Goal: Task Accomplishment & Management: Manage account settings

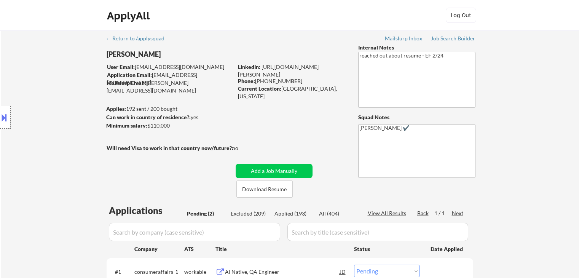
select select ""pending""
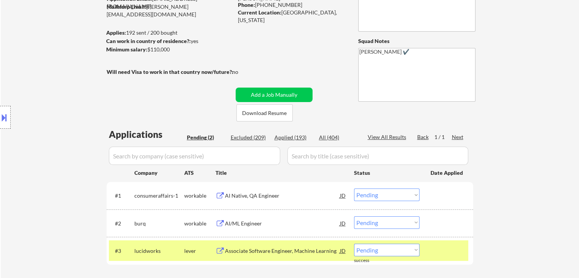
scroll to position [190, 0]
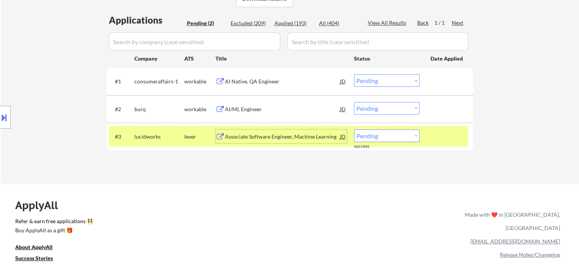
click at [295, 136] on div "Associate Software Engineer, Machine Learning" at bounding box center [282, 137] width 115 height 8
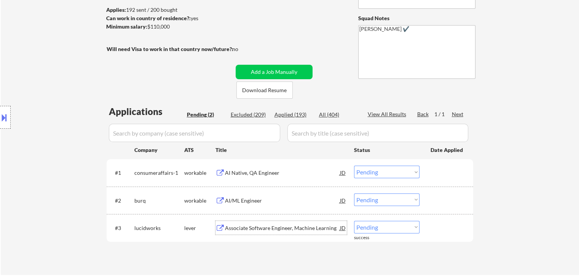
scroll to position [38, 0]
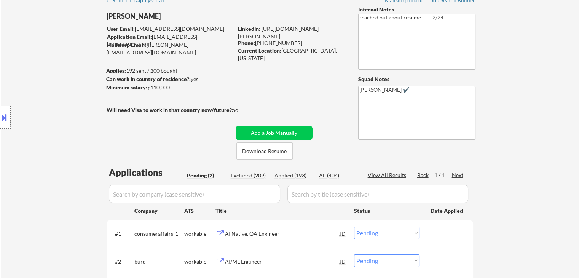
drag, startPoint x: 282, startPoint y: 50, endPoint x: 289, endPoint y: 55, distance: 8.9
click at [289, 55] on div "Current Location: Inver Grove Heights, Minnesota" at bounding box center [292, 54] width 108 height 15
copy div "Inver Grove Heights, Minnesota"
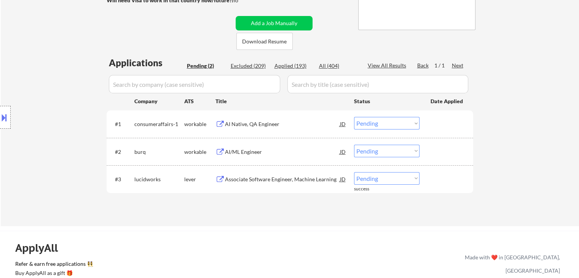
scroll to position [267, 0]
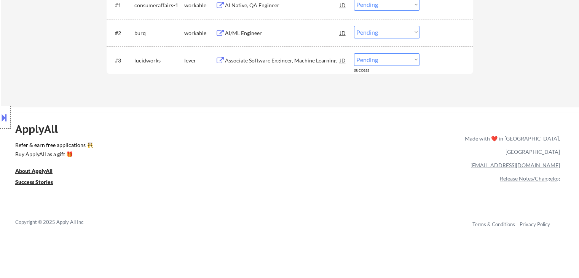
click at [379, 60] on select "Choose an option... Pending Applied Excluded (Questions) Excluded (Expired) Exc…" at bounding box center [386, 59] width 65 height 13
select select ""applied""
click at [354, 53] on select "Choose an option... Pending Applied Excluded (Questions) Excluded (Expired) Exc…" at bounding box center [386, 59] width 65 height 13
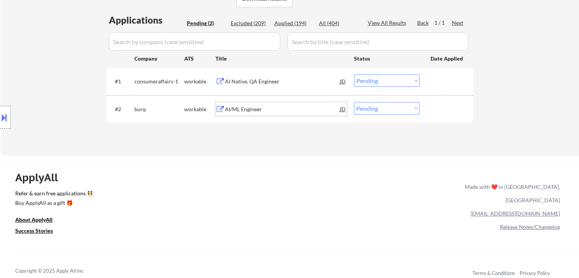
click at [238, 111] on div "AI/ML Engineer" at bounding box center [282, 109] width 115 height 8
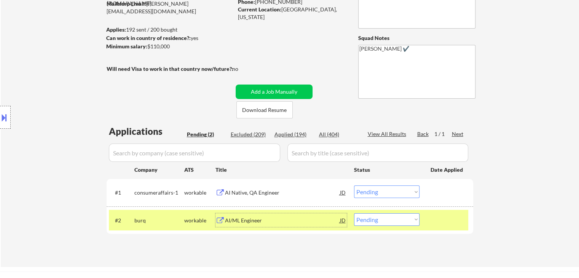
scroll to position [76, 0]
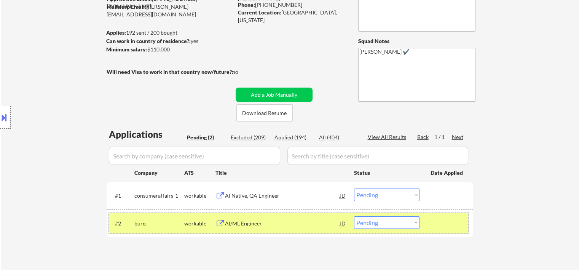
click at [384, 230] on div "#2 burq workable AI/ML Engineer JD Choose an option... Pending Applied Excluded…" at bounding box center [288, 223] width 359 height 21
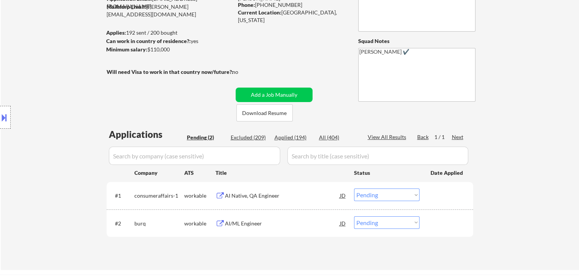
click at [394, 223] on select "Choose an option... Pending Applied Excluded (Questions) Excluded (Expired) Exc…" at bounding box center [386, 222] width 65 height 13
select select ""excluded__bad_match_""
click at [354, 216] on select "Choose an option... Pending Applied Excluded (Questions) Excluded (Expired) Exc…" at bounding box center [386, 222] width 65 height 13
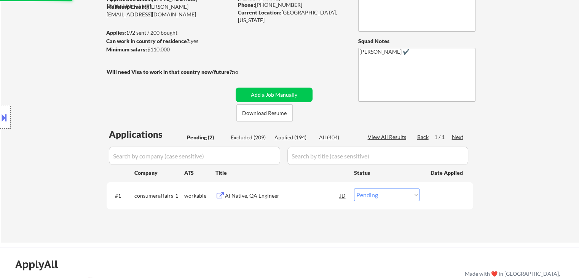
click at [249, 195] on div "AI Native, QA Engineer" at bounding box center [282, 196] width 115 height 8
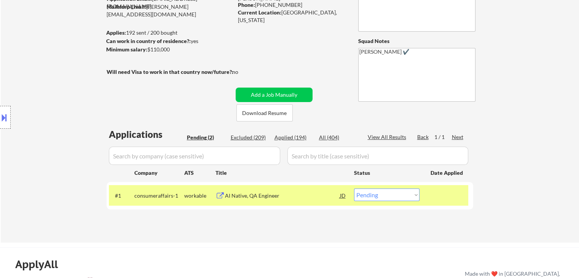
drag, startPoint x: 151, startPoint y: 48, endPoint x: 168, endPoint y: 50, distance: 16.8
click at [173, 49] on div "Minimum salary: $110,000" at bounding box center [169, 50] width 127 height 8
copy div "$110,000"
click at [375, 192] on select "Choose an option... Pending Applied Excluded (Questions) Excluded (Expired) Exc…" at bounding box center [386, 194] width 65 height 13
select select ""excluded""
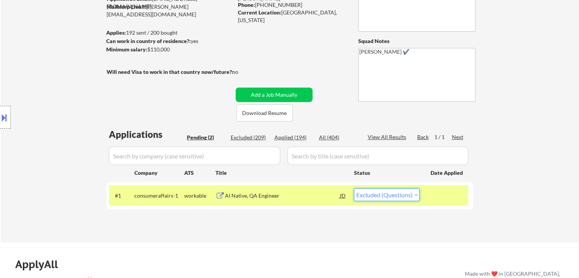
click at [354, 188] on select "Choose an option... Pending Applied Excluded (Questions) Excluded (Expired) Exc…" at bounding box center [386, 194] width 65 height 13
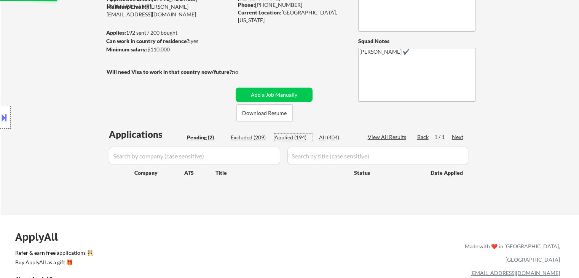
click at [289, 137] on div "Applied (194)" at bounding box center [294, 138] width 38 height 8
click at [291, 135] on div "Applied (194)" at bounding box center [294, 138] width 38 height 8
click at [337, 137] on div "All (404)" at bounding box center [338, 138] width 38 height 8
click at [326, 136] on div "All (404)" at bounding box center [338, 138] width 38 height 8
select select ""applied""
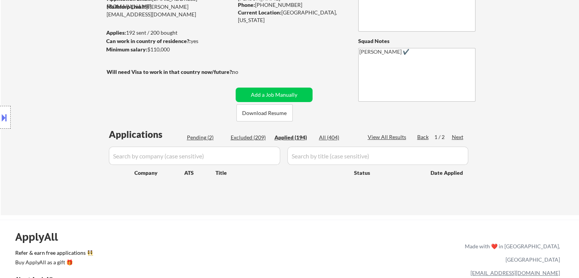
select select ""applied""
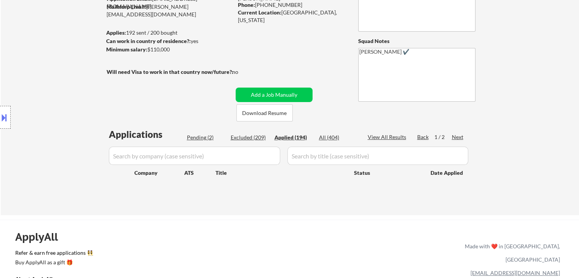
select select ""applied""
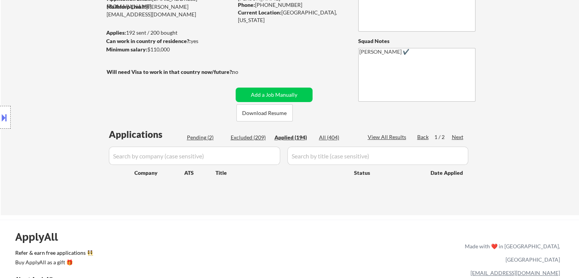
select select ""applied""
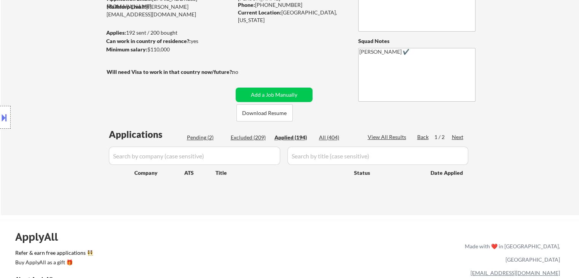
select select ""applied""
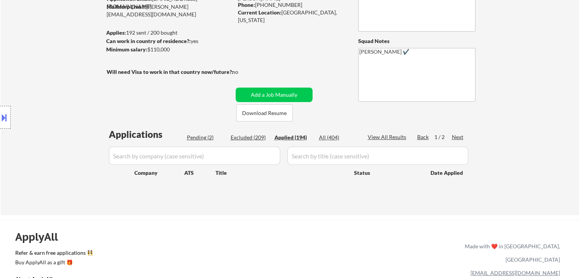
select select ""applied""
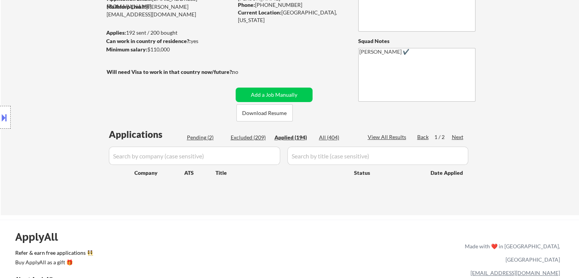
select select ""applied""
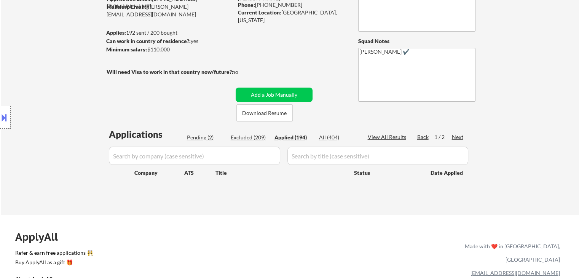
select select ""applied""
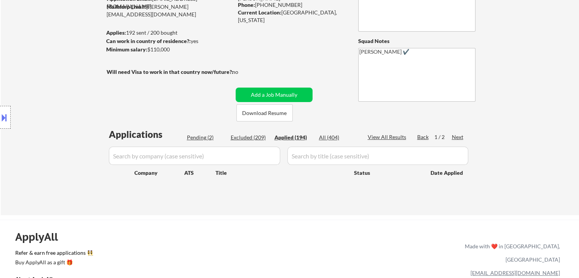
select select ""applied""
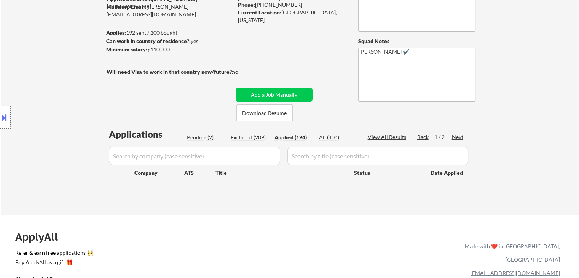
select select ""applied""
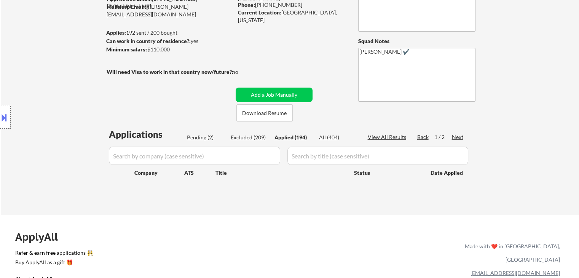
select select ""applied""
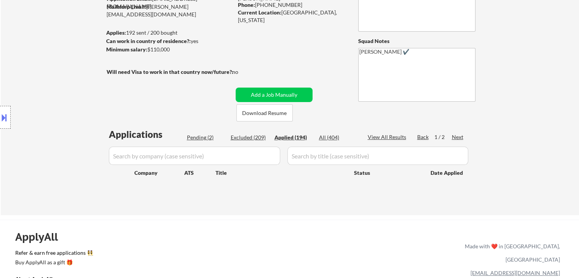
select select ""applied""
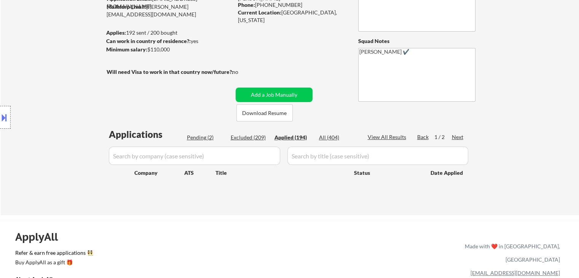
select select ""applied""
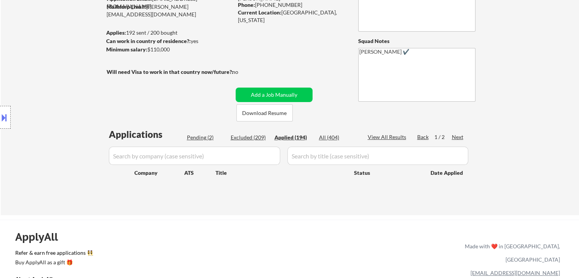
select select ""applied""
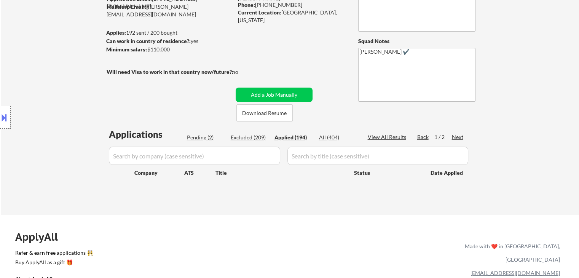
select select ""applied""
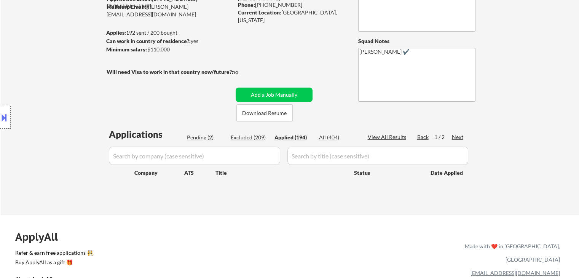
select select ""applied""
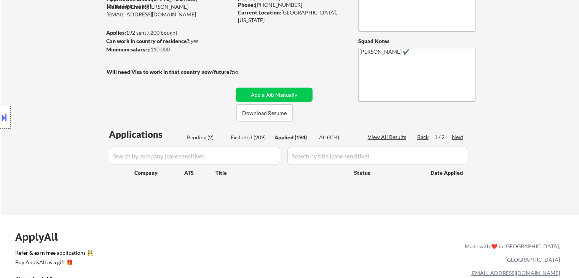
select select ""applied""
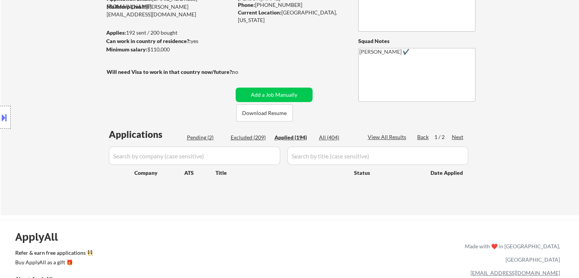
select select ""applied""
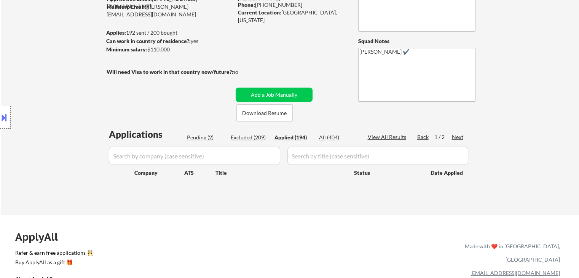
select select ""applied""
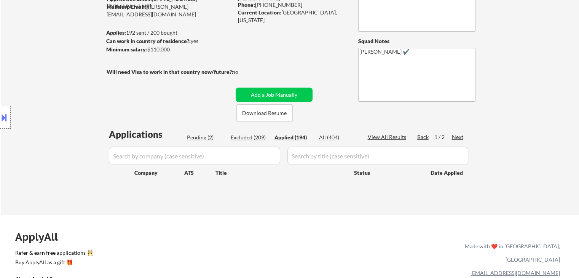
select select ""applied""
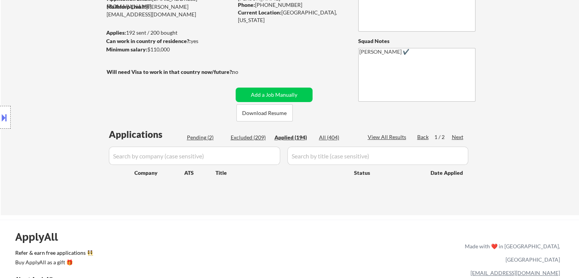
select select ""applied""
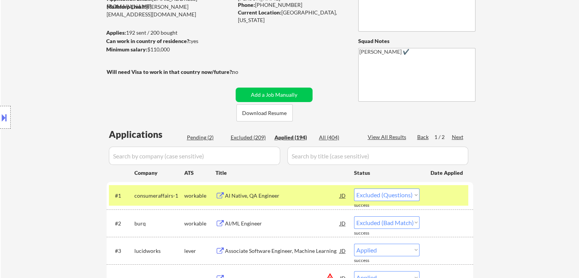
select select ""applied""
click at [300, 136] on div "Applied (194)" at bounding box center [294, 138] width 38 height 8
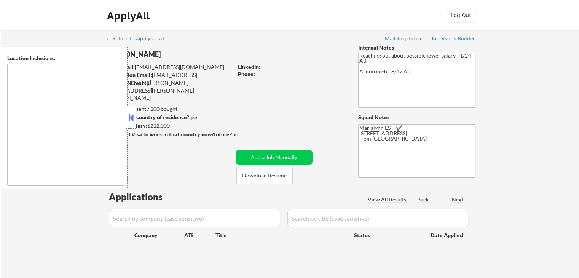
type textarea "remote"
click at [131, 115] on button at bounding box center [131, 117] width 8 height 11
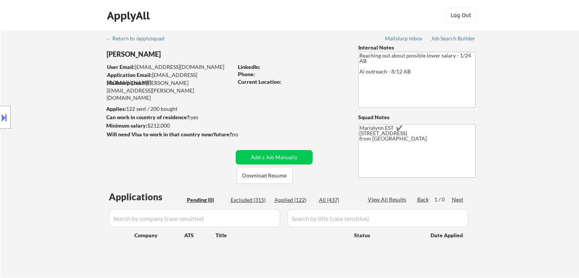
click at [295, 201] on div "Applied (122)" at bounding box center [294, 200] width 38 height 8
select select ""applied""
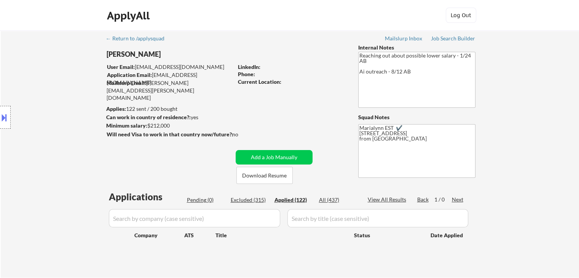
select select ""applied""
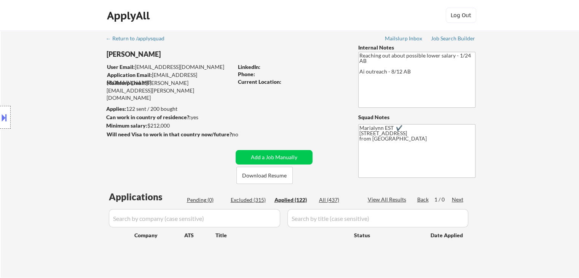
select select ""applied""
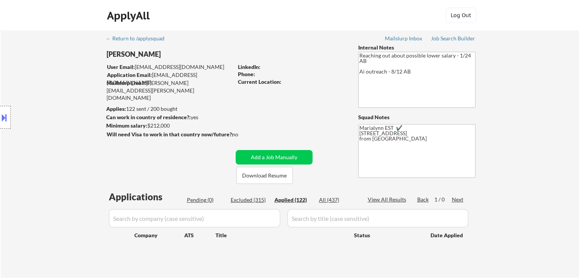
select select ""applied""
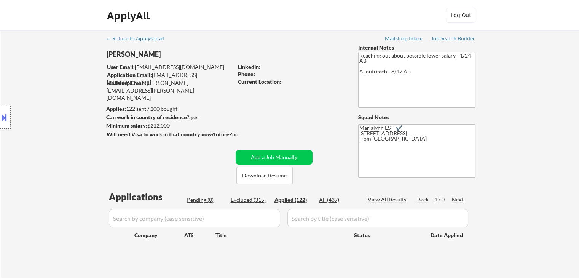
select select ""applied""
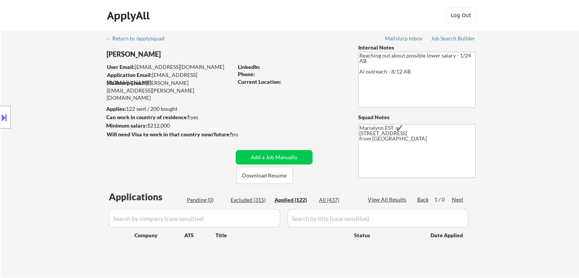
select select ""applied""
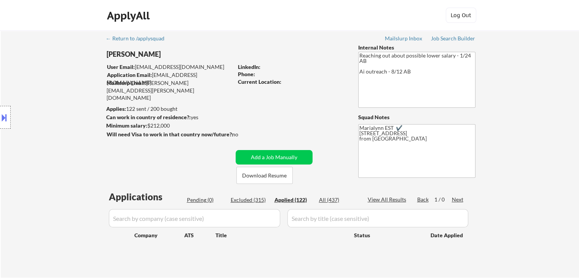
select select ""applied""
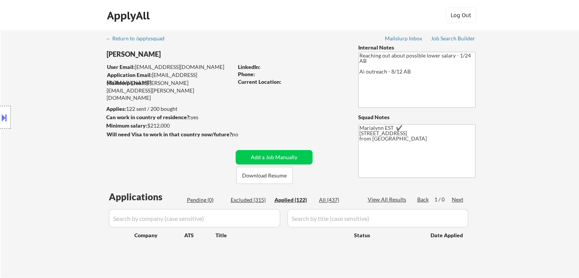
select select ""applied""
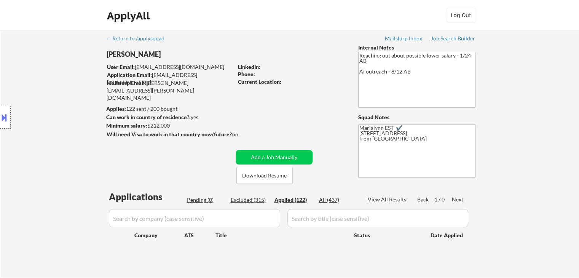
select select ""applied""
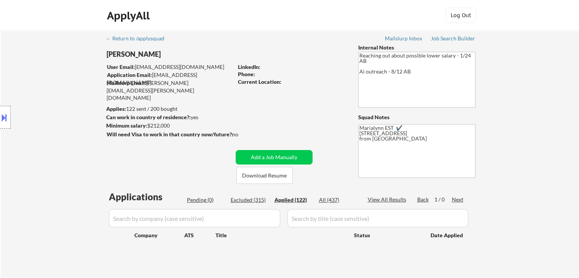
select select ""applied""
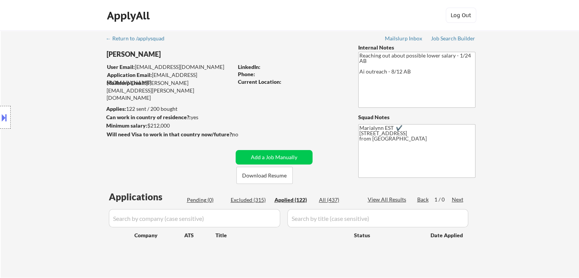
select select ""applied""
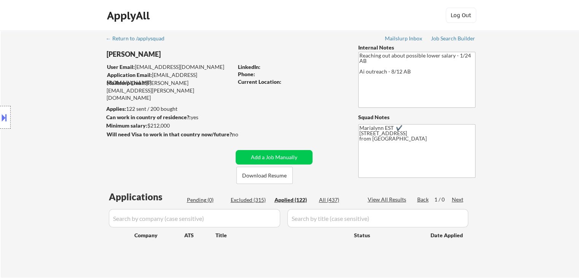
select select ""applied""
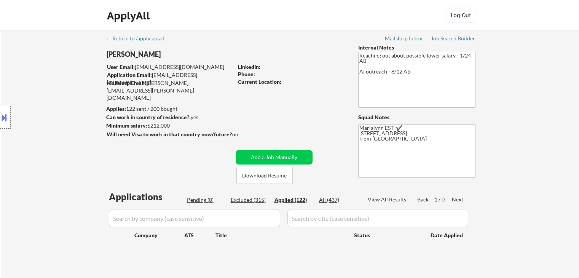
select select ""applied""
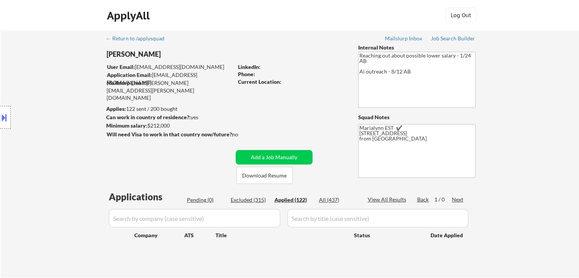
select select ""applied""
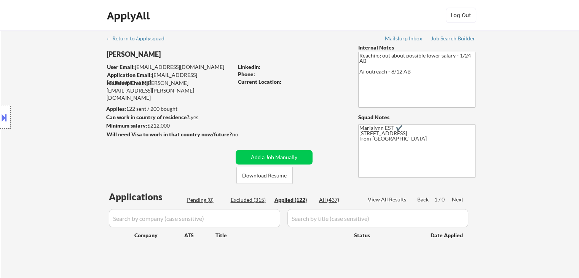
select select ""applied""
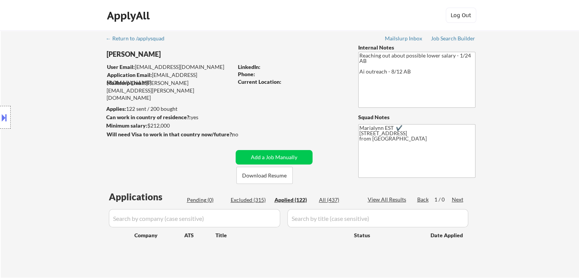
select select ""applied""
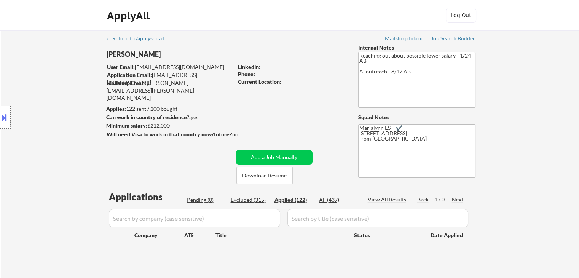
select select ""applied""
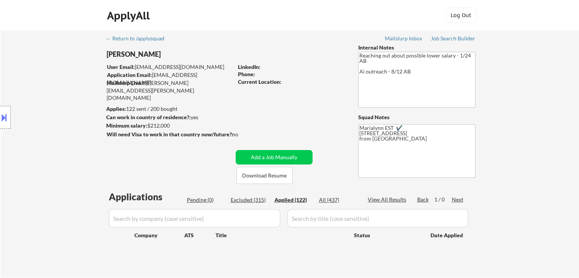
select select ""applied""
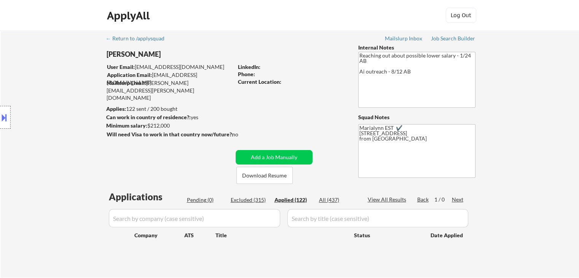
select select ""applied""
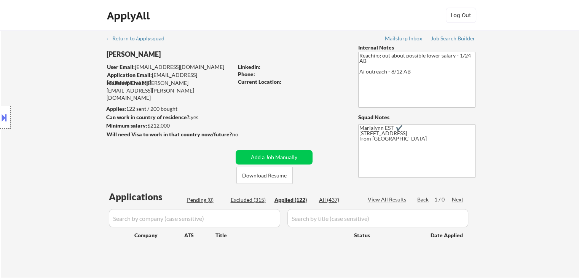
select select ""applied""
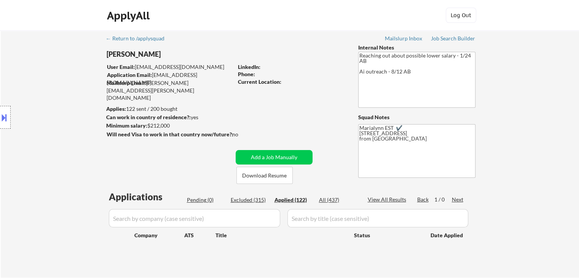
select select ""applied""
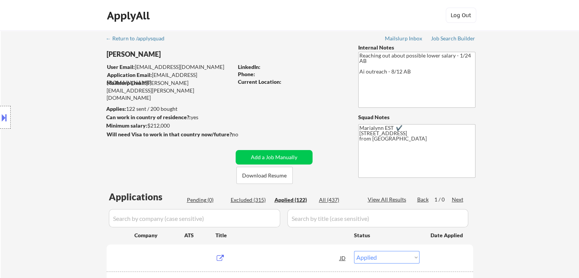
scroll to position [76, 0]
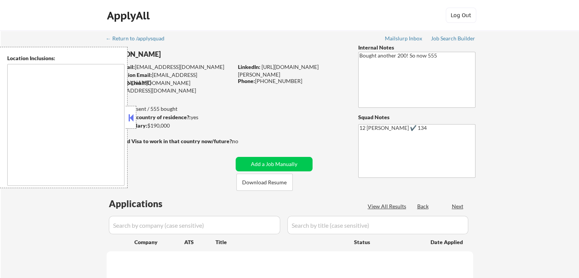
select select ""pending""
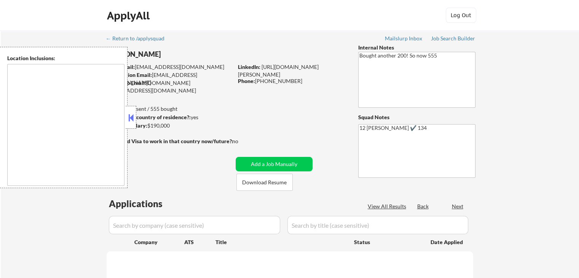
select select ""pending""
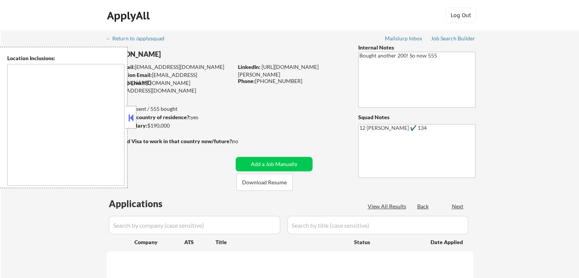
select select ""pending""
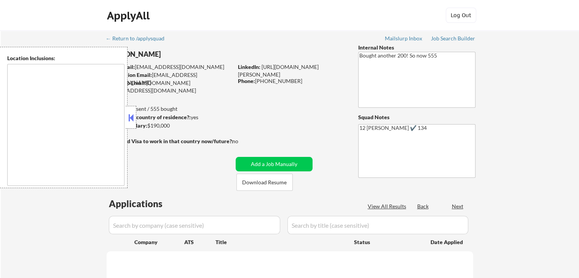
select select ""pending""
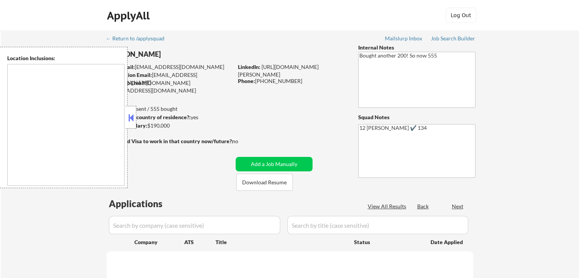
select select ""pending""
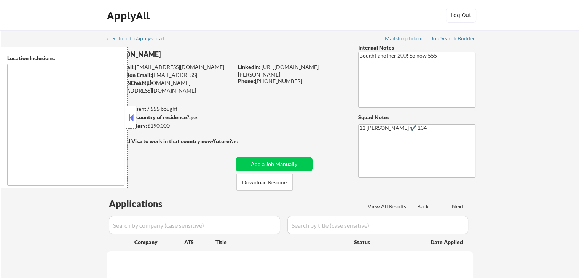
select select ""pending""
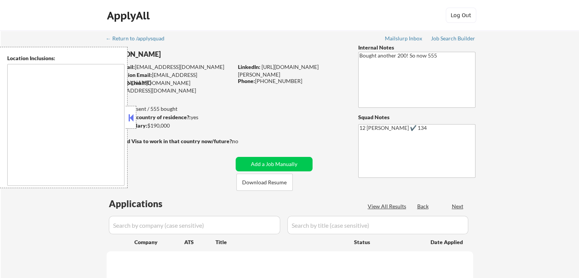
select select ""pending""
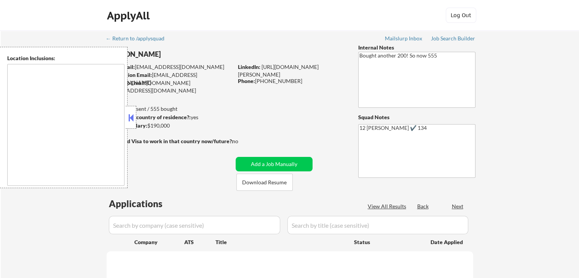
select select ""pending""
type textarea "San Francisco, CA Daly City, CA South San Francisco, CA Brisbane, CA Colma, CA …"
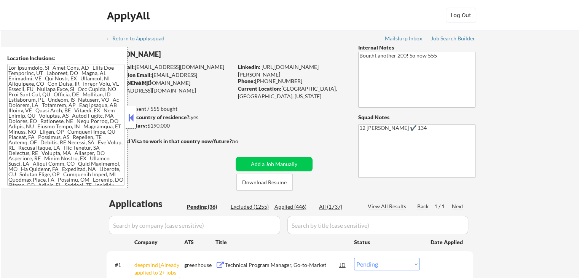
click at [132, 116] on button at bounding box center [131, 117] width 8 height 11
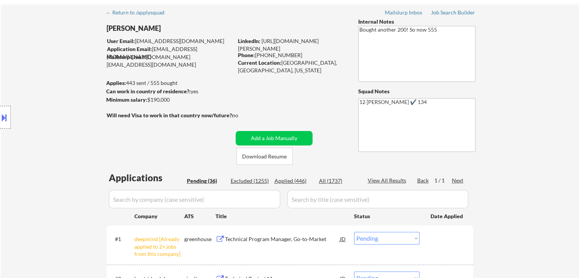
scroll to position [38, 0]
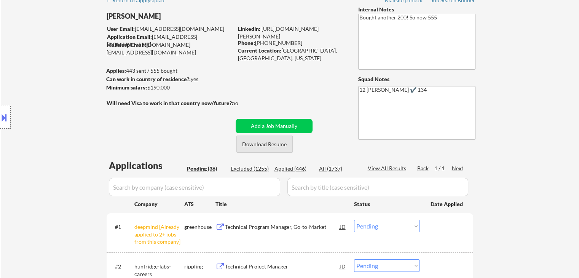
click at [283, 144] on button "Download Resume" at bounding box center [264, 144] width 56 height 17
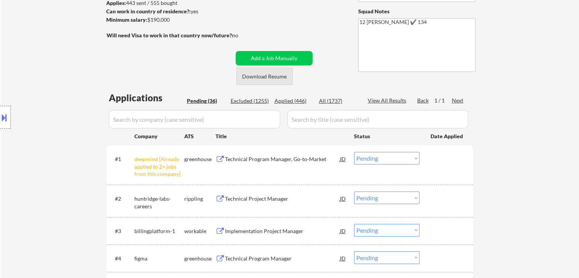
scroll to position [152, 0]
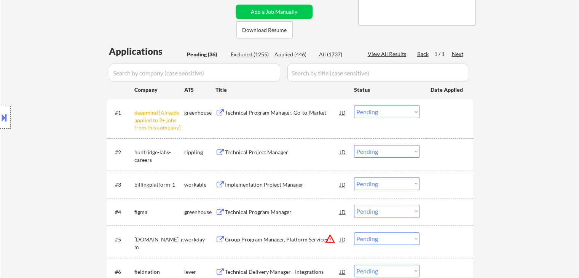
click at [366, 114] on select "Choose an option... Pending Applied Excluded (Questions) Excluded (Expired) Exc…" at bounding box center [386, 111] width 65 height 13
click at [354, 105] on select "Choose an option... Pending Applied Excluded (Questions) Excluded (Expired) Exc…" at bounding box center [386, 111] width 65 height 13
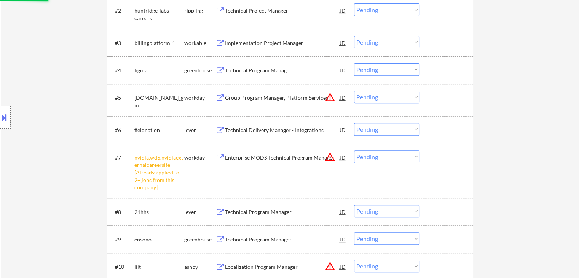
scroll to position [305, 0]
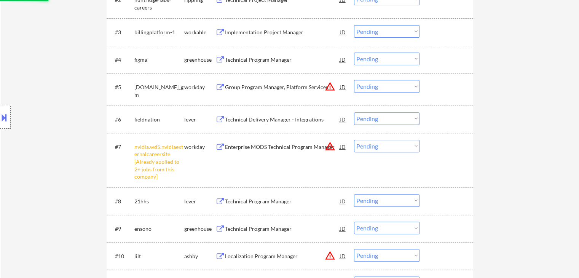
click at [378, 142] on select "Choose an option... Pending Applied Excluded (Questions) Excluded (Expired) Exc…" at bounding box center [386, 146] width 65 height 13
select select ""pending""
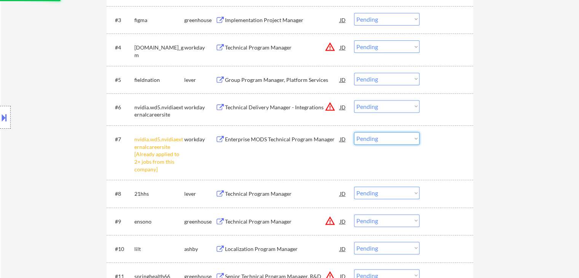
click at [399, 266] on div "#11 springhealth66 greenhouse Senior Technical Program Manager, R&D Operations …" at bounding box center [288, 278] width 359 height 25
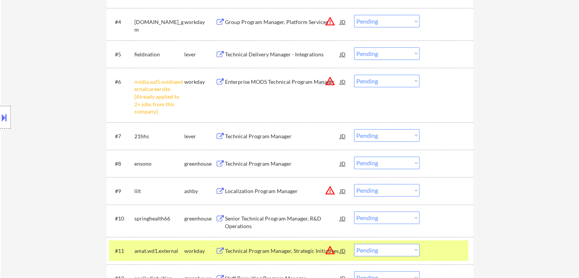
scroll to position [267, 0]
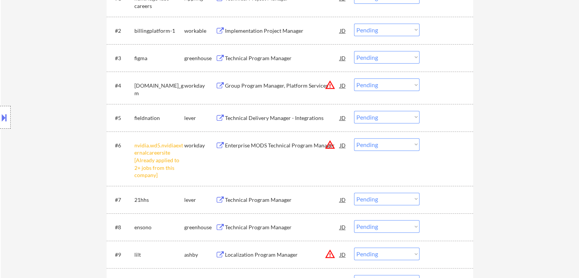
click at [381, 144] on select "Choose an option... Pending Applied Excluded (Questions) Excluded (Expired) Exc…" at bounding box center [386, 144] width 65 height 13
click at [354, 138] on select "Choose an option... Pending Applied Excluded (Questions) Excluded (Expired) Exc…" at bounding box center [386, 144] width 65 height 13
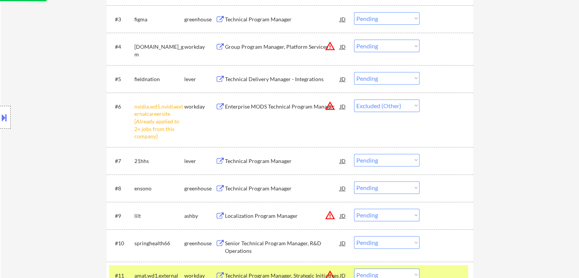
scroll to position [343, 0]
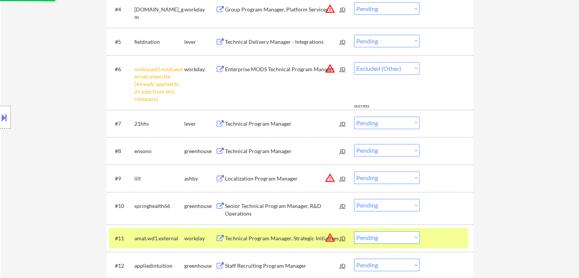
select select ""pending""
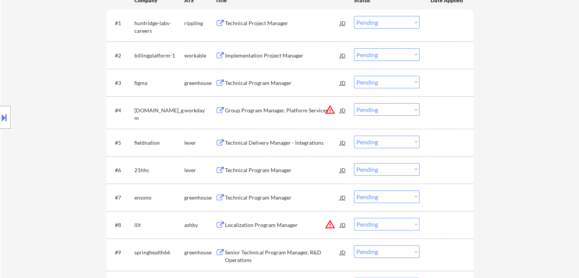
scroll to position [152, 0]
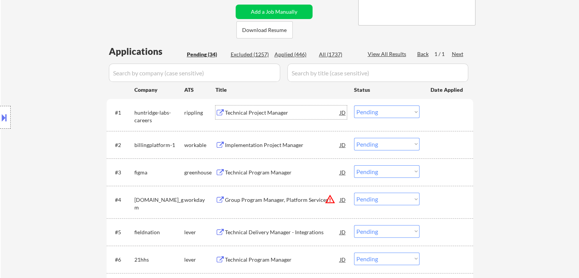
click at [246, 116] on div "Technical Project Manager" at bounding box center [282, 112] width 115 height 14
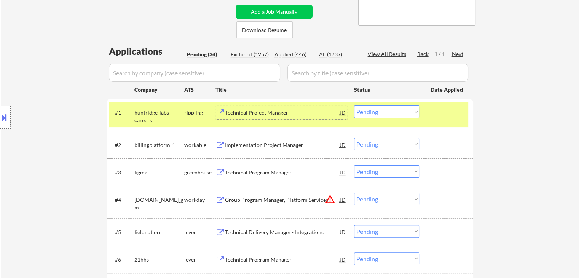
drag, startPoint x: 367, startPoint y: 112, endPoint x: 369, endPoint y: 118, distance: 6.5
click at [367, 113] on select "Choose an option... Pending Applied Excluded (Questions) Excluded (Expired) Exc…" at bounding box center [386, 111] width 65 height 13
click at [354, 105] on select "Choose an option... Pending Applied Excluded (Questions) Excluded (Expired) Exc…" at bounding box center [386, 111] width 65 height 13
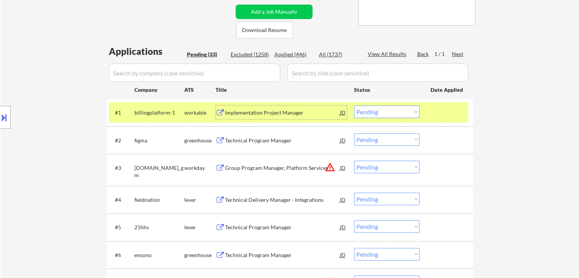
click at [262, 118] on div "Implementation Project Manager" at bounding box center [282, 112] width 115 height 14
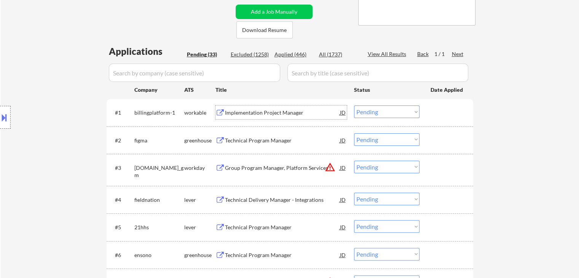
drag, startPoint x: 404, startPoint y: 113, endPoint x: 402, endPoint y: 118, distance: 5.1
click at [404, 113] on select "Choose an option... Pending Applied Excluded (Questions) Excluded (Expired) Exc…" at bounding box center [386, 111] width 65 height 13
click at [354, 105] on select "Choose an option... Pending Applied Excluded (Questions) Excluded (Expired) Exc…" at bounding box center [386, 111] width 65 height 13
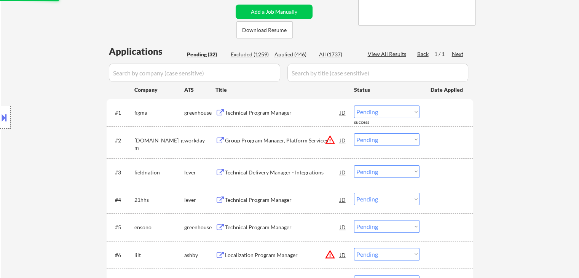
click at [251, 111] on div "Technical Program Manager" at bounding box center [282, 113] width 115 height 8
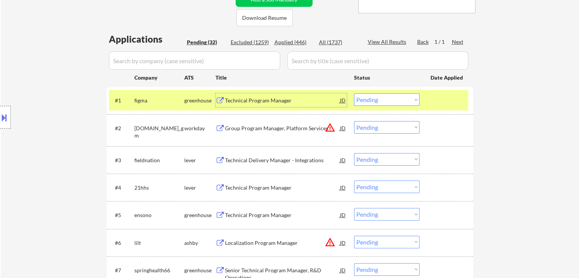
scroll to position [114, 0]
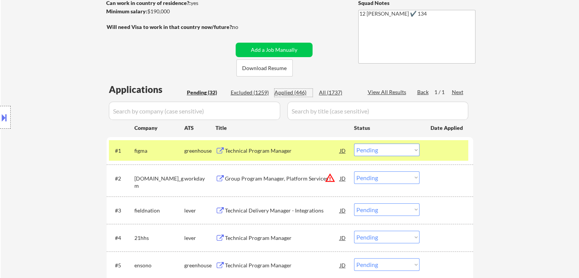
click at [299, 96] on div "Applied (446)" at bounding box center [294, 93] width 38 height 8
select select ""applied""
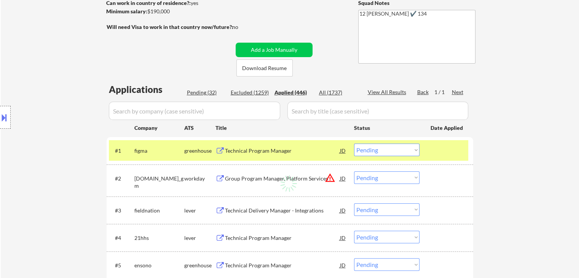
select select ""applied""
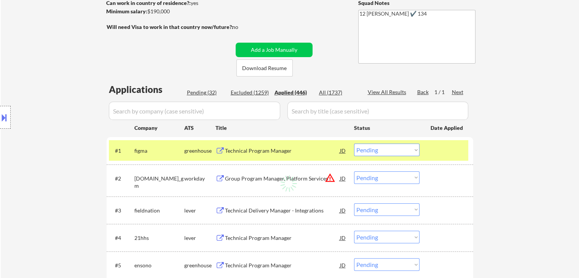
select select ""applied""
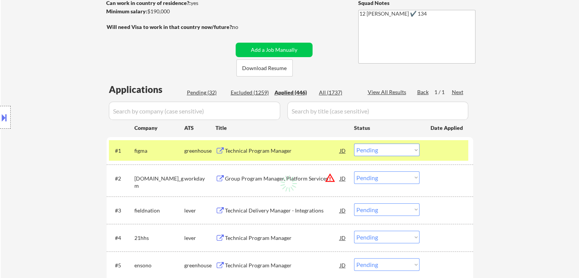
select select ""applied""
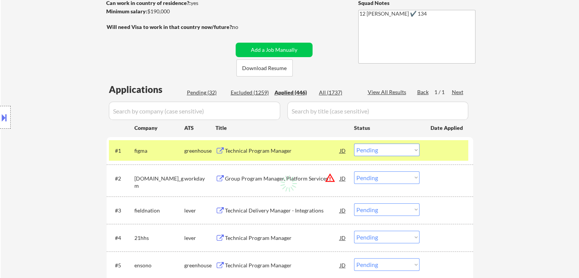
select select ""applied""
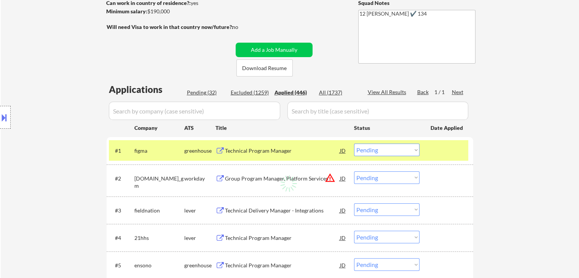
select select ""applied""
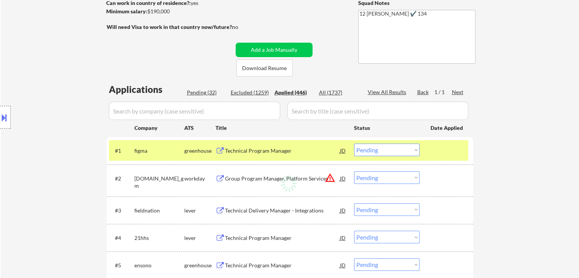
select select ""applied""
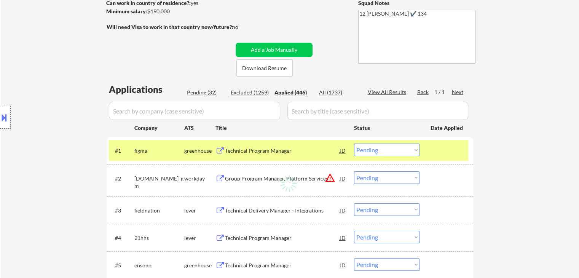
select select ""applied""
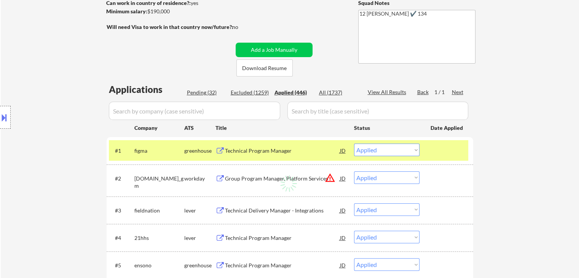
select select ""applied""
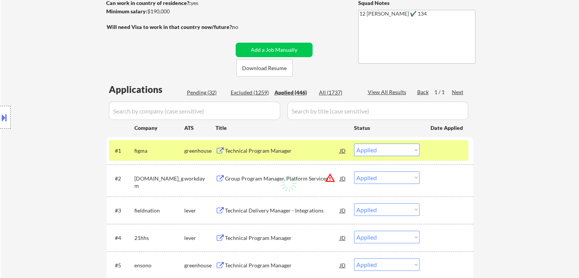
select select ""applied""
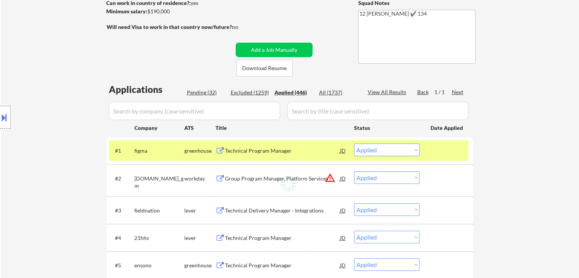
select select ""applied""
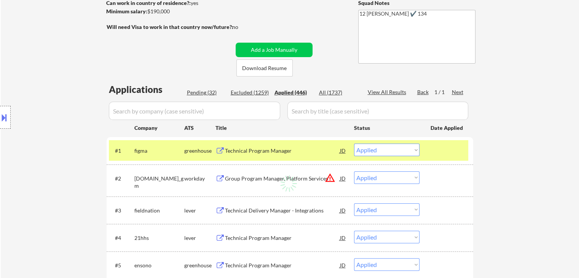
select select ""applied""
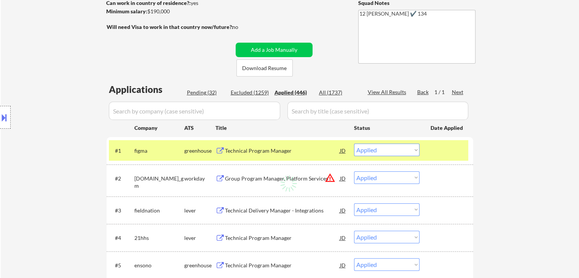
select select ""applied""
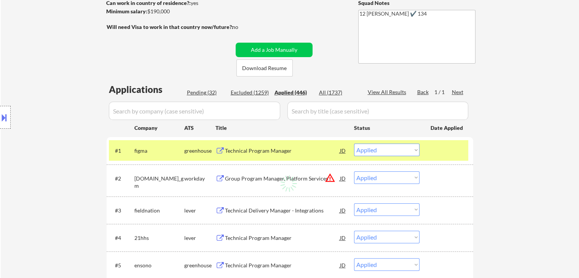
select select ""applied""
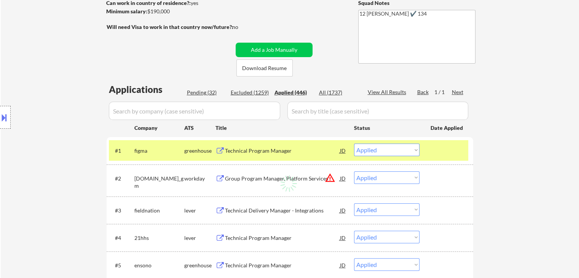
select select ""applied""
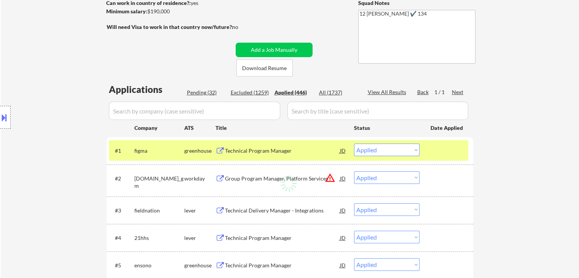
select select ""applied""
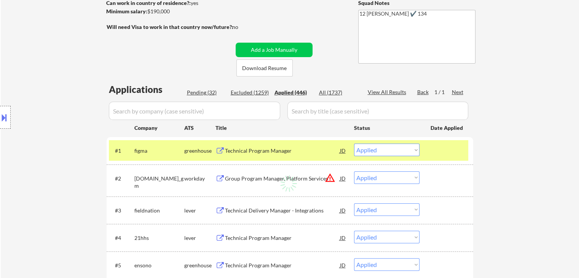
select select ""applied""
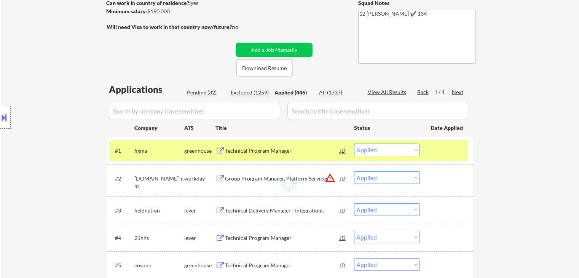
select select ""applied""
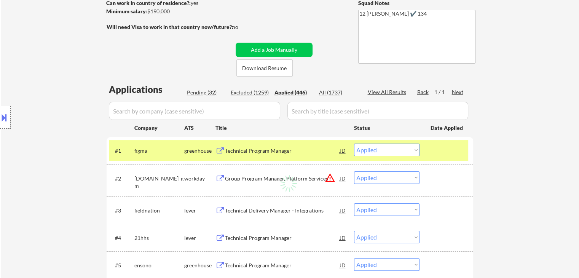
select select ""applied""
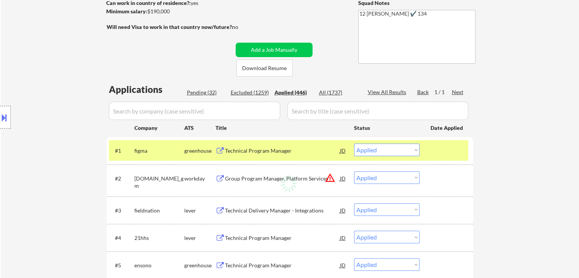
select select ""applied""
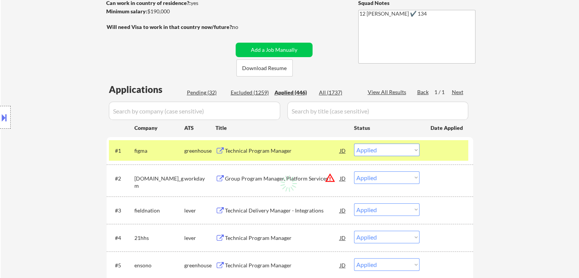
select select ""applied""
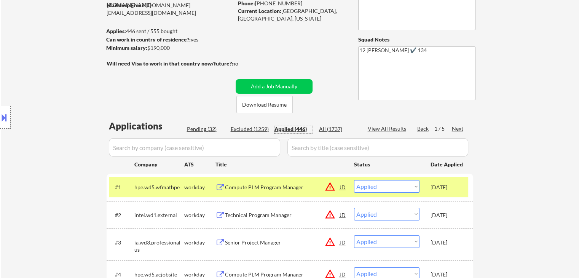
scroll to position [38, 0]
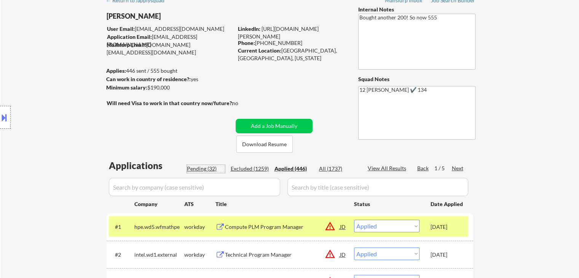
click at [211, 170] on div "Pending (32)" at bounding box center [206, 169] width 38 height 8
select select ""pending""
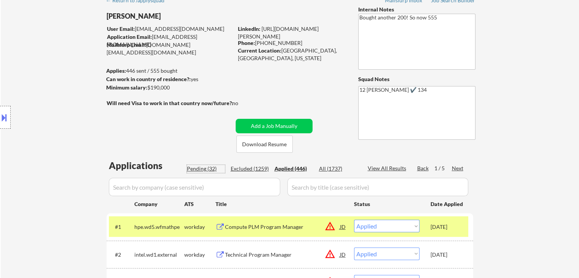
select select ""pending""
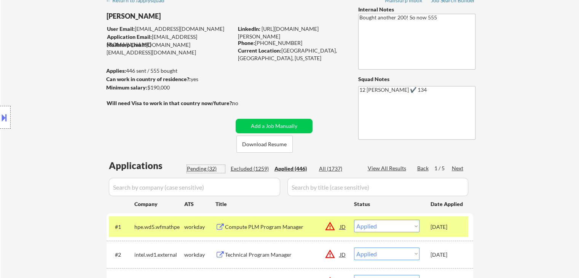
select select ""pending""
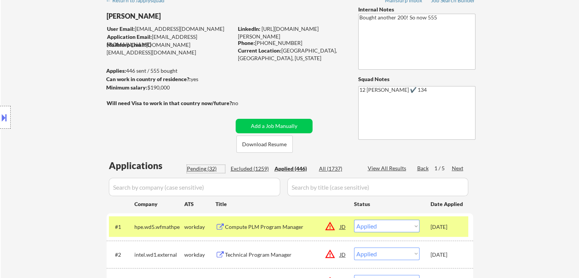
select select ""pending""
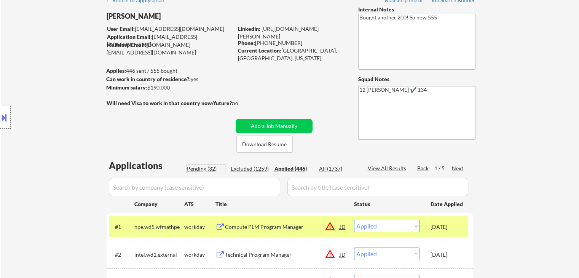
select select ""pending""
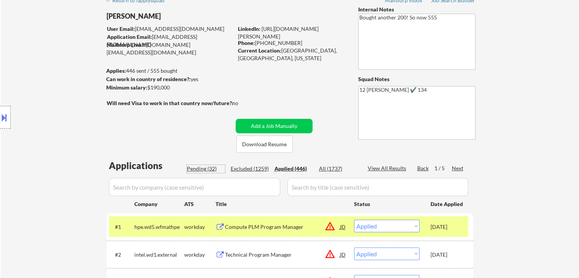
select select ""pending""
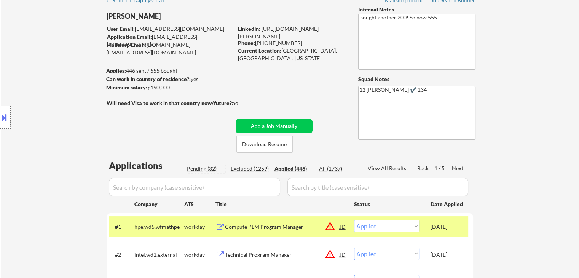
select select ""pending""
click at [229, 226] on div "Technical Program Manager" at bounding box center [282, 227] width 115 height 8
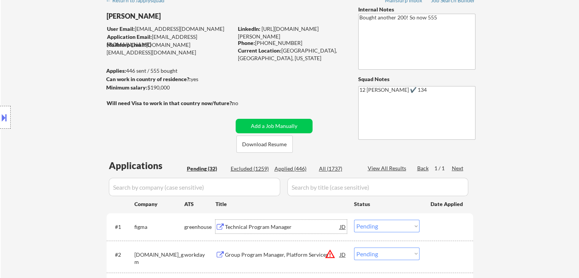
click at [5, 118] on button at bounding box center [4, 117] width 8 height 13
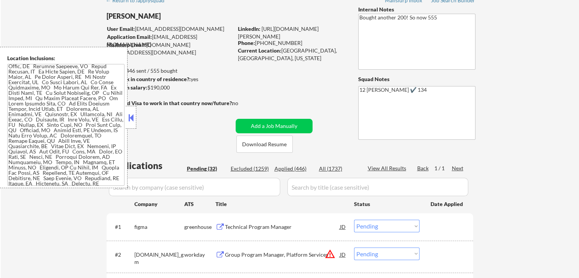
scroll to position [685, 0]
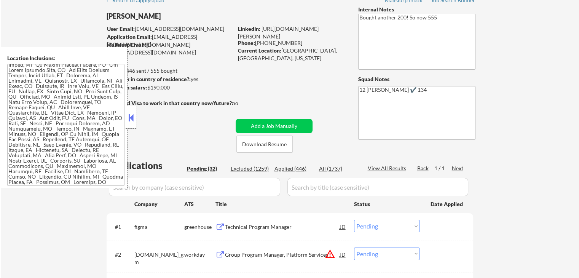
click at [128, 118] on button at bounding box center [131, 117] width 8 height 11
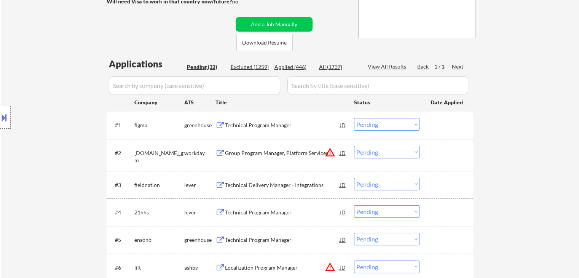
scroll to position [152, 0]
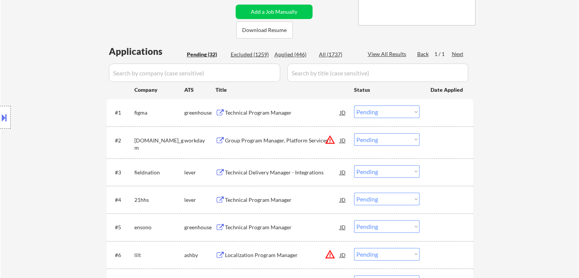
click at [375, 110] on select "Choose an option... Pending Applied Excluded (Questions) Excluded (Expired) Exc…" at bounding box center [386, 111] width 65 height 13
click at [354, 105] on select "Choose an option... Pending Applied Excluded (Questions) Excluded (Expired) Exc…" at bounding box center [386, 111] width 65 height 13
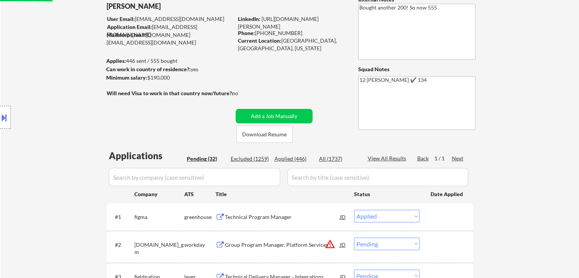
scroll to position [114, 0]
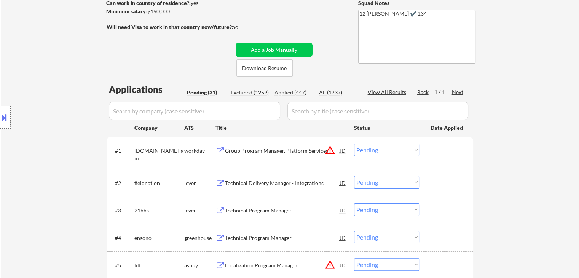
click at [272, 149] on div "Group Program Manager, Platform Services" at bounding box center [282, 151] width 115 height 8
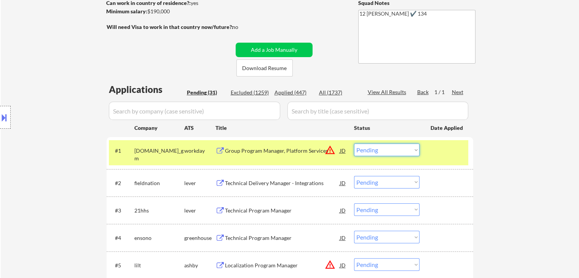
click at [381, 153] on select "Choose an option... Pending Applied Excluded (Questions) Excluded (Expired) Exc…" at bounding box center [386, 150] width 65 height 13
click at [354, 144] on select "Choose an option... Pending Applied Excluded (Questions) Excluded (Expired) Exc…" at bounding box center [386, 150] width 65 height 13
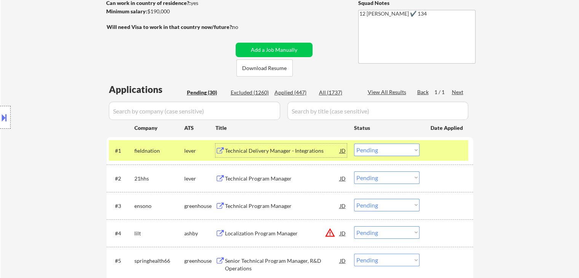
click at [265, 150] on div "Technical Delivery Manager - Integrations" at bounding box center [282, 151] width 115 height 8
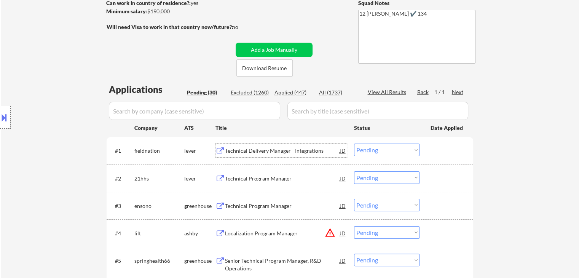
click at [257, 151] on div "Technical Delivery Manager - Integrations" at bounding box center [282, 151] width 115 height 8
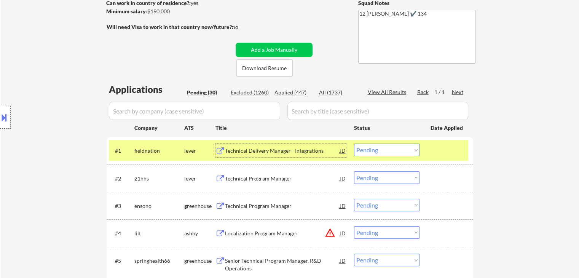
click at [368, 151] on select "Choose an option... Pending Applied Excluded (Questions) Excluded (Expired) Exc…" at bounding box center [386, 150] width 65 height 13
click at [354, 144] on select "Choose an option... Pending Applied Excluded (Questions) Excluded (Expired) Exc…" at bounding box center [386, 150] width 65 height 13
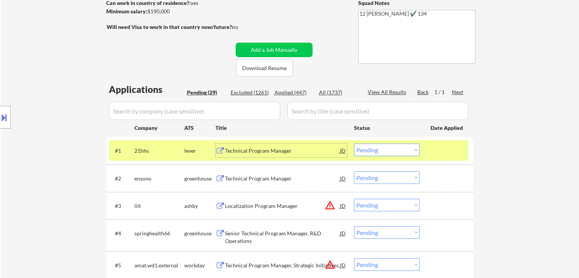
click at [257, 152] on div "Technical Program Manager" at bounding box center [282, 151] width 115 height 8
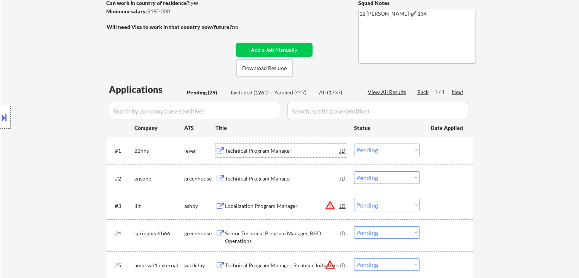
click at [379, 146] on select "Choose an option... Pending Applied Excluded (Questions) Excluded (Expired) Exc…" at bounding box center [386, 150] width 65 height 13
click at [354, 144] on select "Choose an option... Pending Applied Excluded (Questions) Excluded (Expired) Exc…" at bounding box center [386, 150] width 65 height 13
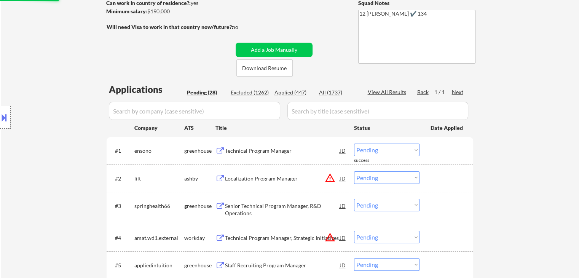
click at [274, 152] on div "Technical Program Manager" at bounding box center [282, 151] width 115 height 8
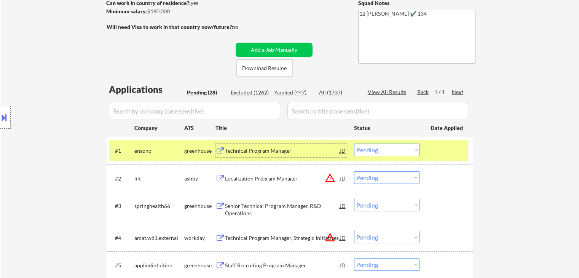
drag, startPoint x: 378, startPoint y: 149, endPoint x: 377, endPoint y: 153, distance: 3.9
click at [378, 149] on select "Choose an option... Pending Applied Excluded (Questions) Excluded (Expired) Exc…" at bounding box center [386, 150] width 65 height 13
click at [354, 144] on select "Choose an option... Pending Applied Excluded (Questions) Excluded (Expired) Exc…" at bounding box center [386, 150] width 65 height 13
select select ""pending""
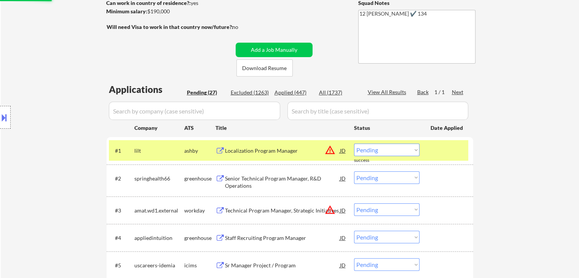
click at [280, 177] on div "Senior Technical Program Manager, R&D Operations" at bounding box center [282, 182] width 115 height 15
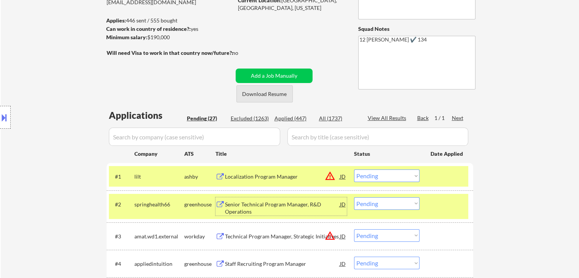
scroll to position [38, 0]
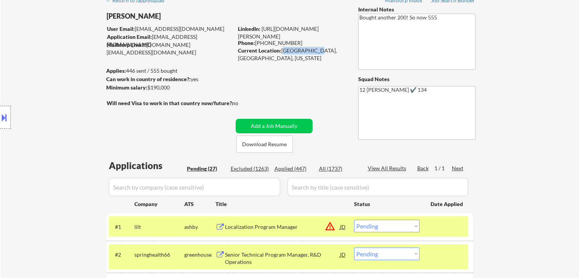
drag, startPoint x: 282, startPoint y: 49, endPoint x: 311, endPoint y: 53, distance: 29.6
click at [311, 53] on div "Current Location: Oakland, CA, California" at bounding box center [292, 54] width 108 height 15
copy div "Oakland, CA,"
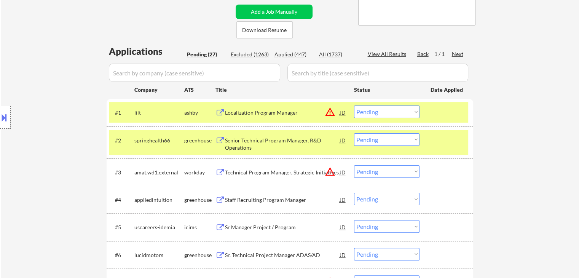
click at [158, 141] on div "springhealth66" at bounding box center [159, 141] width 50 height 8
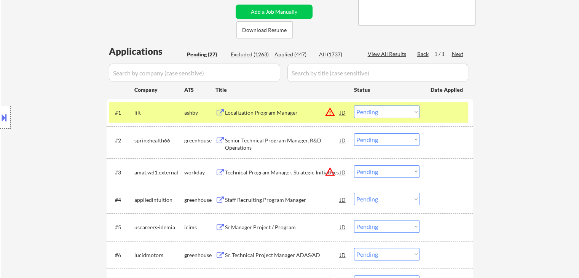
click at [151, 110] on div "lilt" at bounding box center [159, 113] width 50 height 8
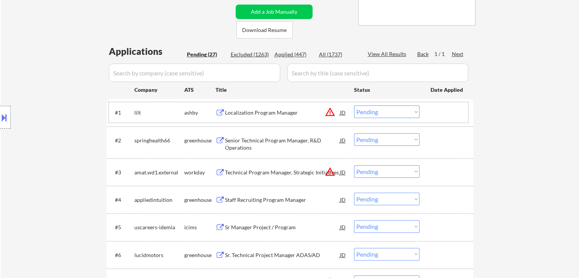
click at [374, 139] on select "Choose an option... Pending Applied Excluded (Questions) Excluded (Expired) Exc…" at bounding box center [386, 139] width 65 height 13
click at [354, 133] on select "Choose an option... Pending Applied Excluded (Questions) Excluded (Expired) Exc…" at bounding box center [386, 139] width 65 height 13
select select ""pending""
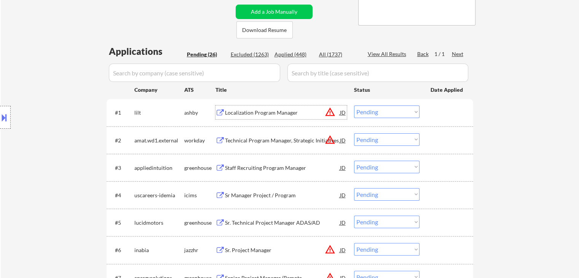
click at [267, 110] on div "Localization Program Manager" at bounding box center [282, 113] width 115 height 8
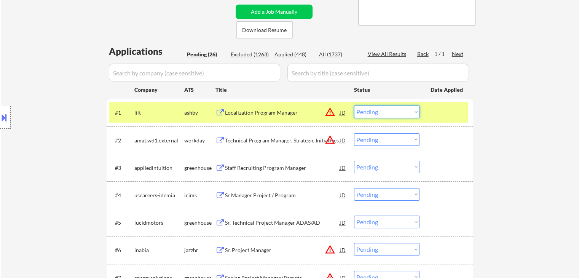
click at [370, 107] on select "Choose an option... Pending Applied Excluded (Questions) Excluded (Expired) Exc…" at bounding box center [386, 111] width 65 height 13
click at [354, 105] on select "Choose an option... Pending Applied Excluded (Questions) Excluded (Expired) Exc…" at bounding box center [386, 111] width 65 height 13
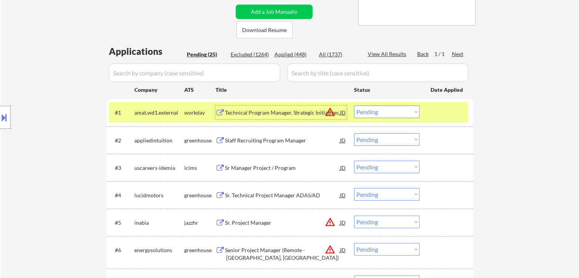
click at [251, 112] on div "Technical Program Manager, Strategic Initiatives" at bounding box center [282, 113] width 115 height 8
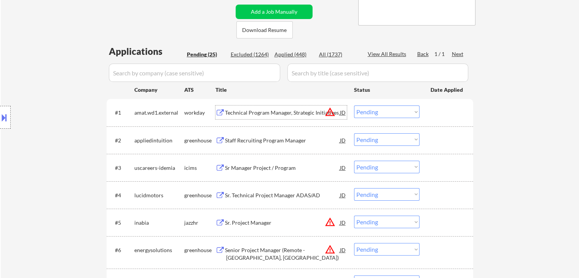
drag, startPoint x: 396, startPoint y: 111, endPoint x: 401, endPoint y: 118, distance: 8.2
click at [397, 112] on select "Choose an option... Pending Applied Excluded (Questions) Excluded (Expired) Exc…" at bounding box center [386, 111] width 65 height 13
click at [354, 105] on select "Choose an option... Pending Applied Excluded (Questions) Excluded (Expired) Exc…" at bounding box center [386, 111] width 65 height 13
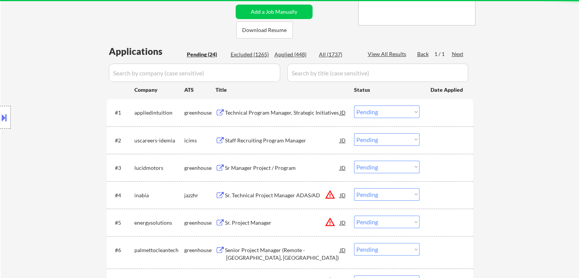
click at [296, 115] on div "Technical Program Manager, Strategic Initiatives" at bounding box center [282, 113] width 115 height 8
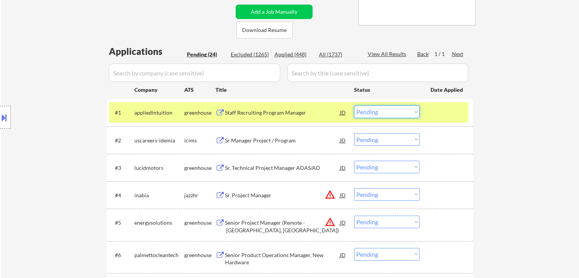
drag, startPoint x: 383, startPoint y: 109, endPoint x: 387, endPoint y: 118, distance: 9.8
click at [386, 116] on select "Choose an option... Pending Applied Excluded (Questions) Excluded (Expired) Exc…" at bounding box center [386, 111] width 65 height 13
click at [354, 105] on select "Choose an option... Pending Applied Excluded (Questions) Excluded (Expired) Exc…" at bounding box center [386, 111] width 65 height 13
select select ""pending""
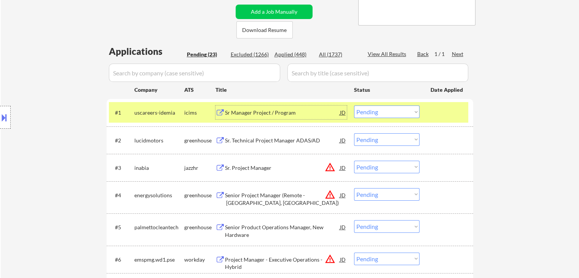
click at [254, 118] on div "Sr Manager Project / Program" at bounding box center [282, 112] width 115 height 14
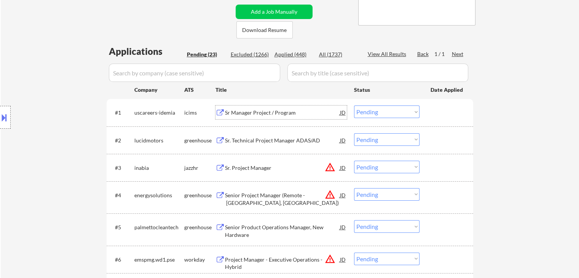
click at [287, 142] on div "Sr. Technical Project Manager ADAS/AD" at bounding box center [282, 141] width 115 height 8
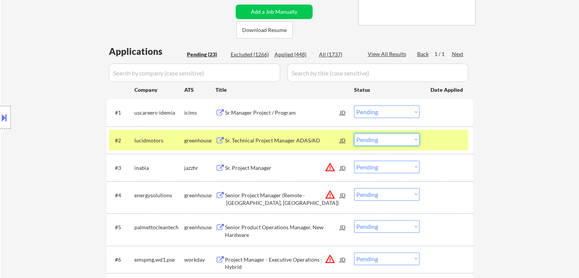
click at [363, 141] on select "Choose an option... Pending Applied Excluded (Questions) Excluded (Expired) Exc…" at bounding box center [386, 139] width 65 height 13
click at [354, 133] on select "Choose an option... Pending Applied Excluded (Questions) Excluded (Expired) Exc…" at bounding box center [386, 139] width 65 height 13
select select ""pending""
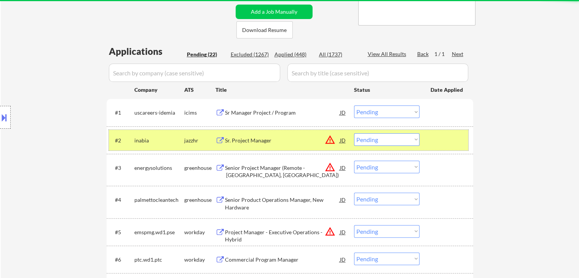
click at [191, 137] on div "jazzhr" at bounding box center [199, 141] width 31 height 8
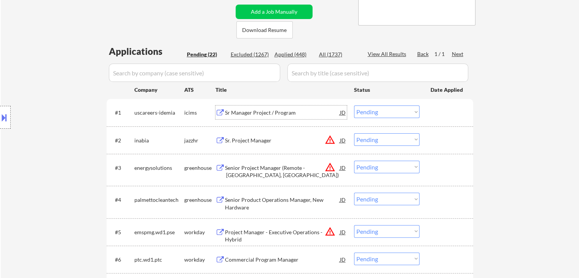
click at [261, 113] on div "Sr Manager Project / Program" at bounding box center [282, 113] width 115 height 8
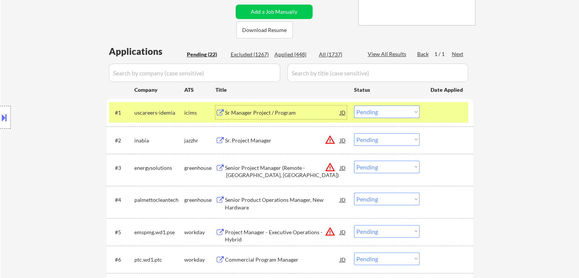
drag, startPoint x: 397, startPoint y: 111, endPoint x: 401, endPoint y: 118, distance: 8.2
click at [397, 112] on select "Choose an option... Pending Applied Excluded (Questions) Excluded (Expired) Exc…" at bounding box center [386, 111] width 65 height 13
click at [354, 105] on select "Choose an option... Pending Applied Excluded (Questions) Excluded (Expired) Exc…" at bounding box center [386, 111] width 65 height 13
select select ""pending""
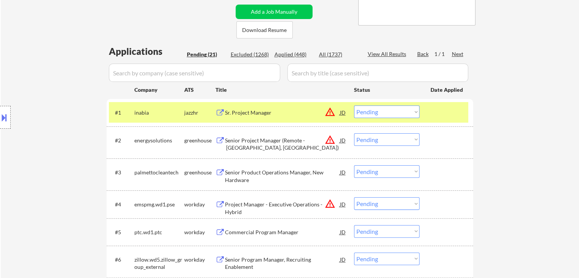
drag, startPoint x: 179, startPoint y: 110, endPoint x: 187, endPoint y: 114, distance: 8.9
click at [179, 110] on div "inabia" at bounding box center [159, 113] width 50 height 8
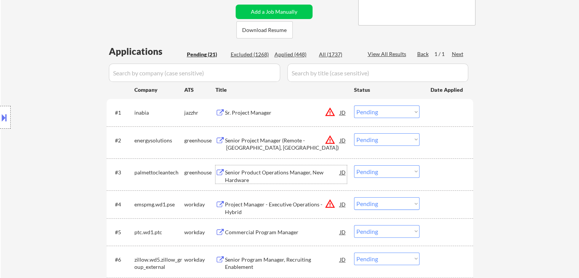
click at [274, 171] on div "Senior Product Operations Manager, New Hardware" at bounding box center [282, 176] width 115 height 15
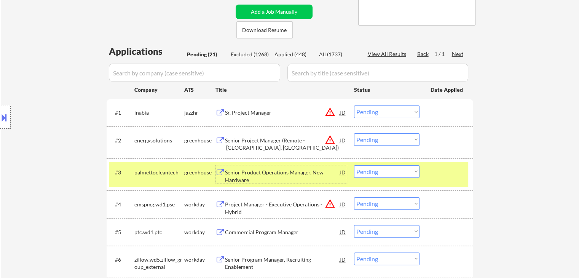
click at [383, 174] on select "Choose an option... Pending Applied Excluded (Questions) Excluded (Expired) Exc…" at bounding box center [386, 171] width 65 height 13
click at [354, 165] on select "Choose an option... Pending Applied Excluded (Questions) Excluded (Expired) Exc…" at bounding box center [386, 171] width 65 height 13
select select ""pending""
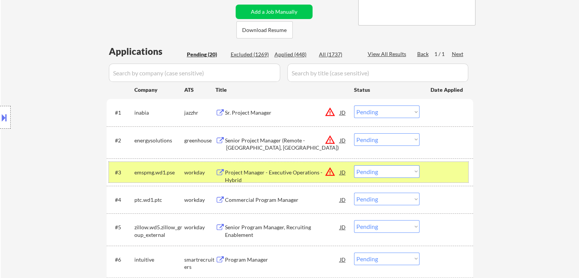
drag, startPoint x: 191, startPoint y: 172, endPoint x: 200, endPoint y: 184, distance: 14.6
click at [191, 172] on div "workday" at bounding box center [199, 173] width 31 height 8
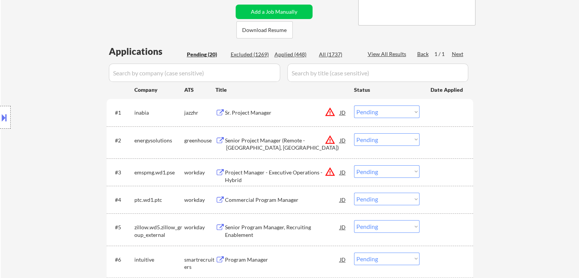
click at [251, 196] on div "Commercial Program Manager" at bounding box center [282, 200] width 115 height 8
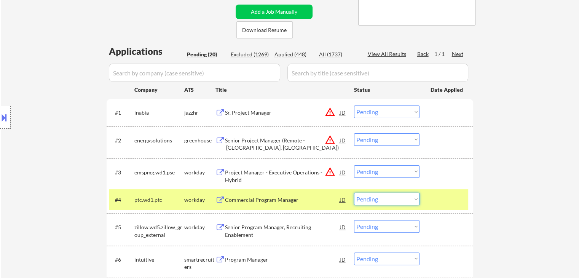
drag, startPoint x: 378, startPoint y: 203, endPoint x: 390, endPoint y: 198, distance: 13.6
click at [379, 203] on select "Choose an option... Pending Applied Excluded (Questions) Excluded (Expired) Exc…" at bounding box center [386, 199] width 65 height 13
click at [354, 193] on select "Choose an option... Pending Applied Excluded (Questions) Excluded (Expired) Exc…" at bounding box center [386, 199] width 65 height 13
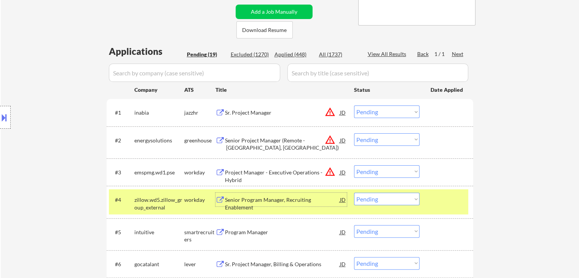
click at [259, 198] on div "Senior Program Manager, Recruiting Enablement" at bounding box center [282, 203] width 115 height 15
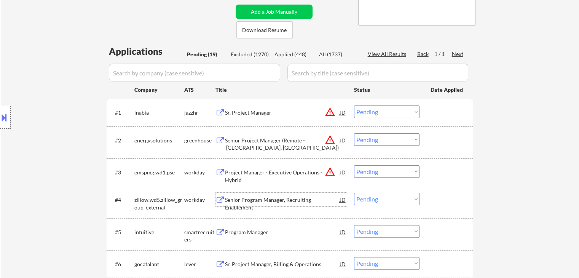
click at [380, 199] on select "Choose an option... Pending Applied Excluded (Questions) Excluded (Expired) Exc…" at bounding box center [386, 199] width 65 height 13
click at [354, 193] on select "Choose an option... Pending Applied Excluded (Questions) Excluded (Expired) Exc…" at bounding box center [386, 199] width 65 height 13
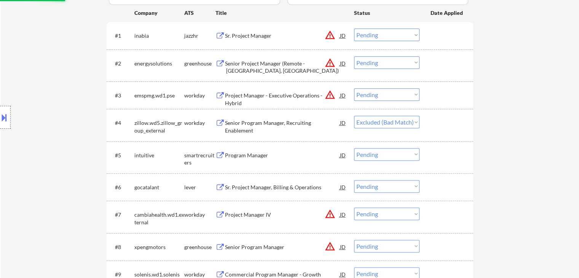
scroll to position [228, 0]
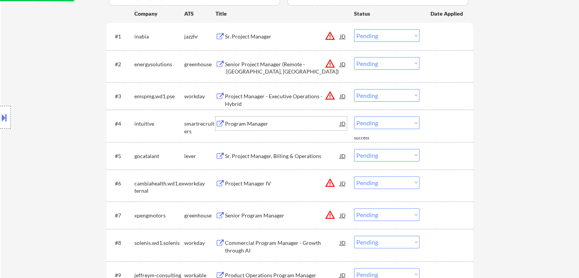
click at [241, 122] on div "Program Manager" at bounding box center [282, 124] width 115 height 8
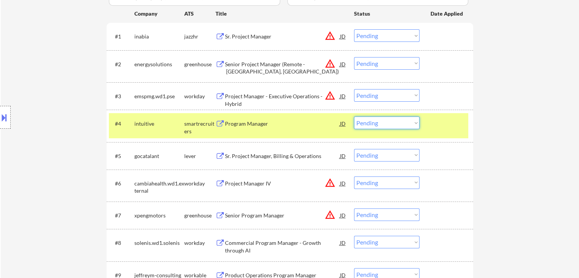
drag, startPoint x: 407, startPoint y: 117, endPoint x: 410, endPoint y: 128, distance: 11.5
click at [407, 118] on select "Choose an option... Pending Applied Excluded (Questions) Excluded (Expired) Exc…" at bounding box center [386, 123] width 65 height 13
click at [354, 117] on select "Choose an option... Pending Applied Excluded (Questions) Excluded (Expired) Exc…" at bounding box center [386, 123] width 65 height 13
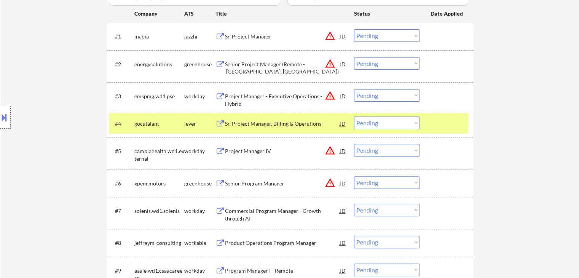
click at [253, 126] on div "Sr. Project Manager, Billing & Operations" at bounding box center [282, 124] width 115 height 8
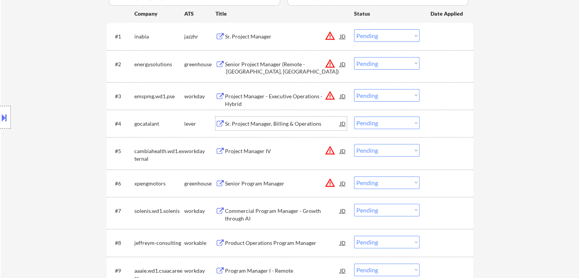
drag, startPoint x: 373, startPoint y: 123, endPoint x: 379, endPoint y: 128, distance: 7.9
click at [374, 124] on select "Choose an option... Pending Applied Excluded (Questions) Excluded (Expired) Exc…" at bounding box center [386, 123] width 65 height 13
click at [354, 117] on select "Choose an option... Pending Applied Excluded (Questions) Excluded (Expired) Exc…" at bounding box center [386, 123] width 65 height 13
select select ""pending""
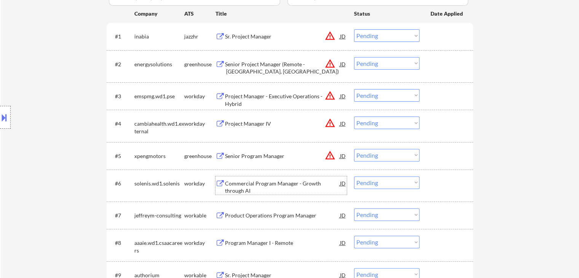
click at [309, 183] on div "Commercial Program Manager - Growth through AI" at bounding box center [282, 187] width 115 height 15
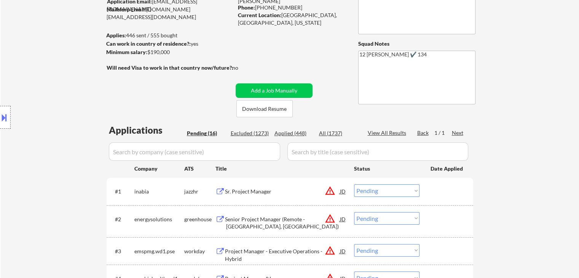
scroll to position [0, 0]
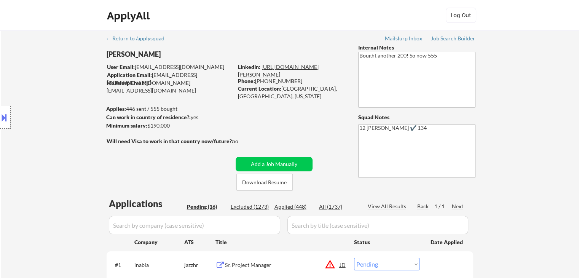
click at [319, 69] on link "https://www.linkedin.com/in/esther-l-5804143/" at bounding box center [278, 71] width 81 height 14
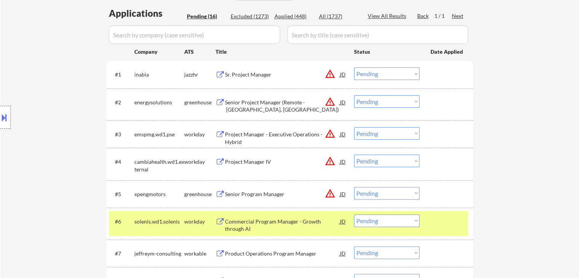
scroll to position [228, 0]
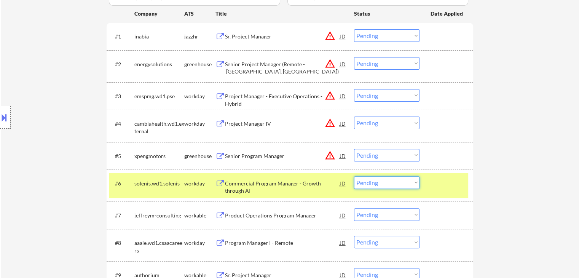
click at [407, 180] on select "Choose an option... Pending Applied Excluded (Questions) Excluded (Expired) Exc…" at bounding box center [386, 182] width 65 height 13
click at [354, 176] on select "Choose an option... Pending Applied Excluded (Questions) Excluded (Expired) Exc…" at bounding box center [386, 182] width 65 height 13
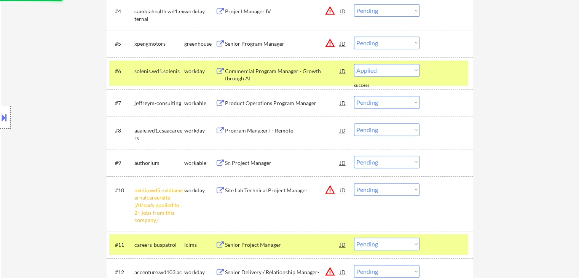
scroll to position [343, 0]
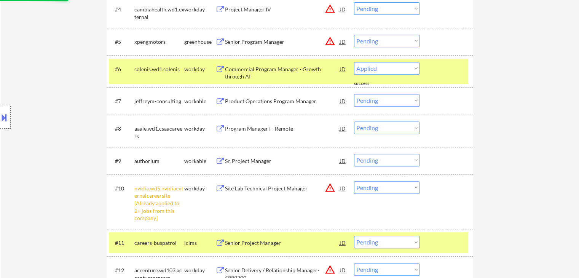
click at [173, 68] on div "solenis.wd1.solenis" at bounding box center [159, 69] width 50 height 8
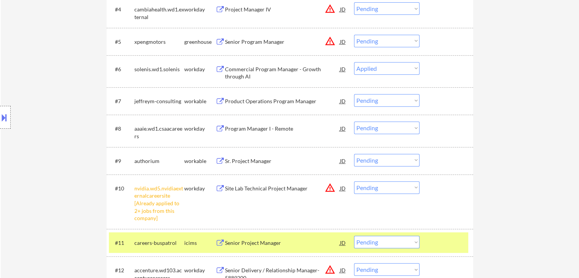
select select ""pending""
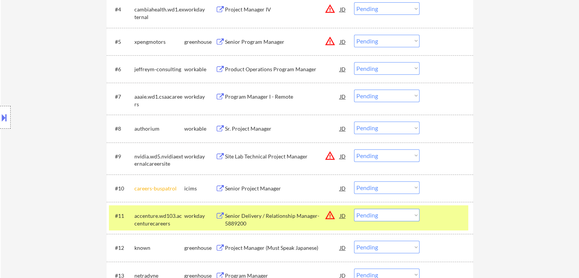
click at [170, 217] on div "accenture.wd103.accenturecareers" at bounding box center [159, 219] width 50 height 15
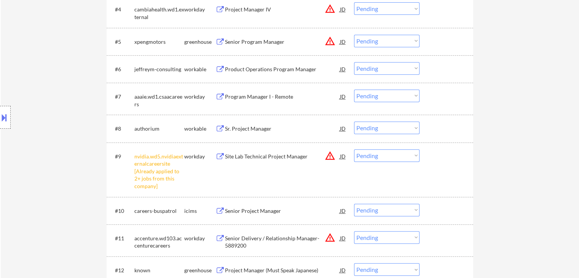
click at [384, 157] on select "Choose an option... Pending Applied Excluded (Questions) Excluded (Expired) Exc…" at bounding box center [386, 155] width 65 height 13
click at [354, 149] on select "Choose an option... Pending Applied Excluded (Questions) Excluded (Expired) Exc…" at bounding box center [386, 155] width 65 height 13
select select ""pending""
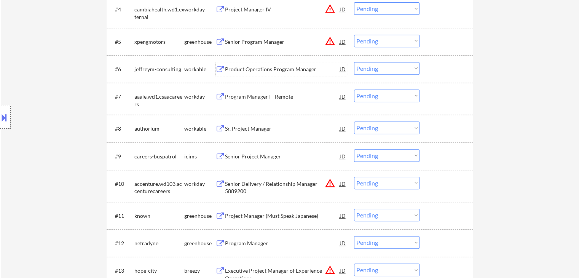
click at [235, 67] on div "Product Operations Program Manager" at bounding box center [282, 69] width 115 height 8
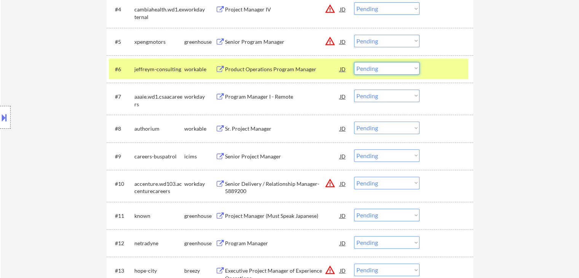
click at [381, 71] on select "Choose an option... Pending Applied Excluded (Questions) Excluded (Expired) Exc…" at bounding box center [386, 68] width 65 height 13
click at [354, 62] on select "Choose an option... Pending Applied Excluded (Questions) Excluded (Expired) Exc…" at bounding box center [386, 68] width 65 height 13
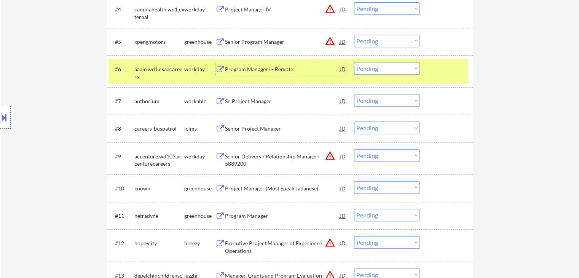
click at [245, 70] on div "Program Manager I - Remote" at bounding box center [282, 69] width 115 height 8
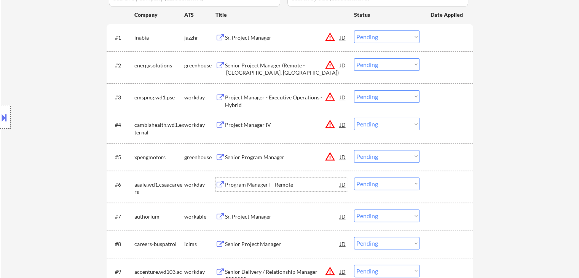
scroll to position [228, 0]
click at [389, 185] on select "Choose an option... Pending Applied Excluded (Questions) Excluded (Expired) Exc…" at bounding box center [386, 182] width 65 height 13
click at [354, 176] on select "Choose an option... Pending Applied Excluded (Questions) Excluded (Expired) Exc…" at bounding box center [386, 182] width 65 height 13
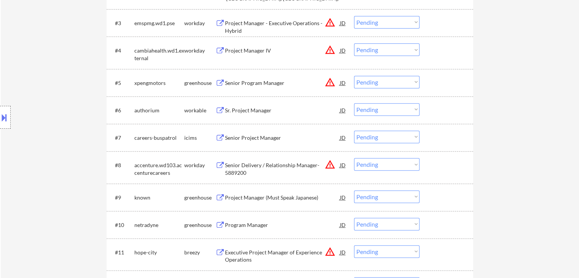
scroll to position [305, 0]
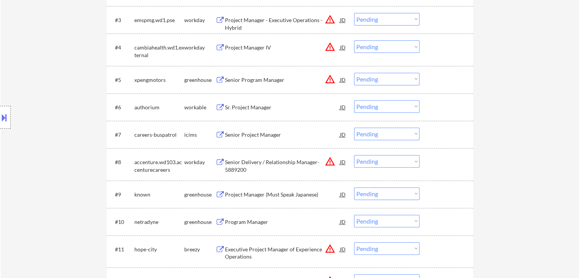
click at [245, 104] on div "Sr. Project Manager" at bounding box center [282, 108] width 115 height 8
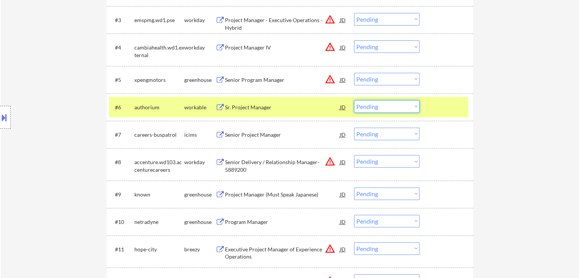
click at [399, 104] on select "Choose an option... Pending Applied Excluded (Questions) Excluded (Expired) Exc…" at bounding box center [386, 106] width 65 height 13
click at [354, 100] on select "Choose an option... Pending Applied Excluded (Questions) Excluded (Expired) Exc…" at bounding box center [386, 106] width 65 height 13
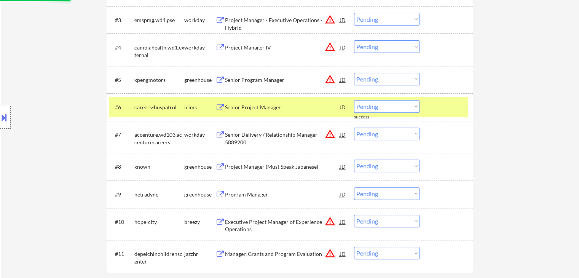
drag, startPoint x: 182, startPoint y: 108, endPoint x: 210, endPoint y: 118, distance: 30.0
click at [182, 108] on div "careers-buspatrol" at bounding box center [159, 108] width 50 height 8
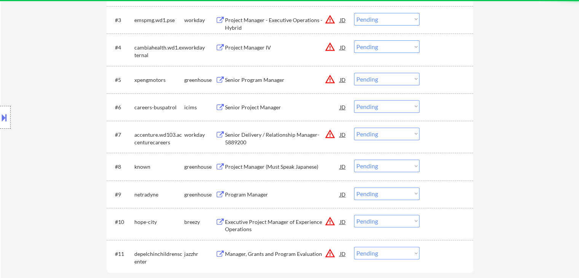
click at [269, 106] on div "Senior Project Manager" at bounding box center [282, 108] width 115 height 8
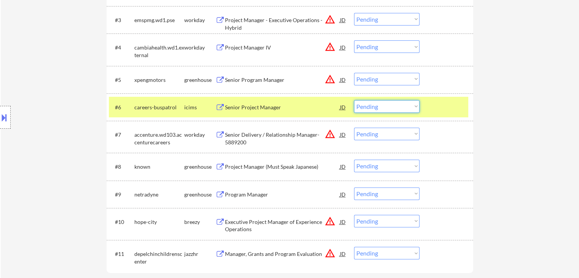
drag, startPoint x: 394, startPoint y: 107, endPoint x: 396, endPoint y: 112, distance: 4.8
click at [394, 109] on select "Choose an option... Pending Applied Excluded (Questions) Excluded (Expired) Exc…" at bounding box center [386, 106] width 65 height 13
click at [354, 100] on select "Choose an option... Pending Applied Excluded (Questions) Excluded (Expired) Exc…" at bounding box center [386, 106] width 65 height 13
select select ""pending""
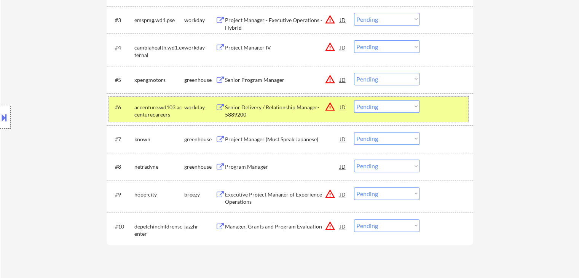
drag, startPoint x: 187, startPoint y: 106, endPoint x: 235, endPoint y: 98, distance: 48.6
click at [187, 106] on div "workday" at bounding box center [199, 108] width 31 height 8
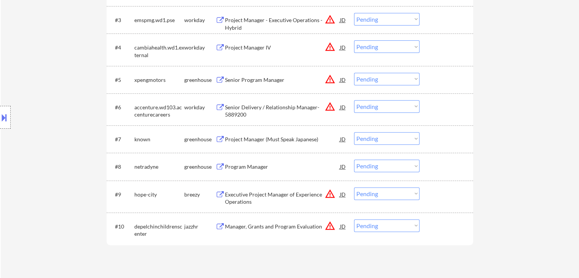
click at [242, 141] on div "Project Manager (Must Speak Japanese)" at bounding box center [282, 140] width 115 height 8
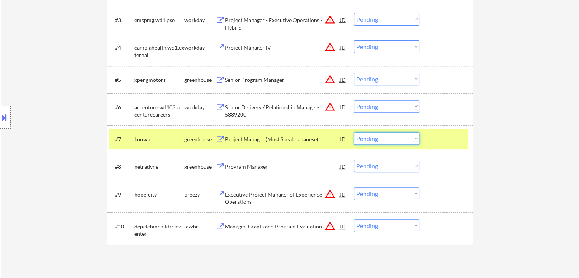
click at [379, 141] on select "Choose an option... Pending Applied Excluded (Questions) Excluded (Expired) Exc…" at bounding box center [386, 138] width 65 height 13
click at [354, 132] on select "Choose an option... Pending Applied Excluded (Questions) Excluded (Expired) Exc…" at bounding box center [386, 138] width 65 height 13
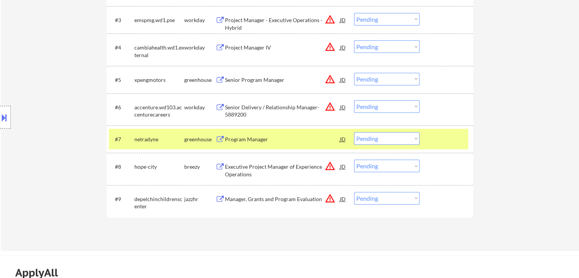
click at [254, 137] on div "Program Manager" at bounding box center [282, 140] width 115 height 8
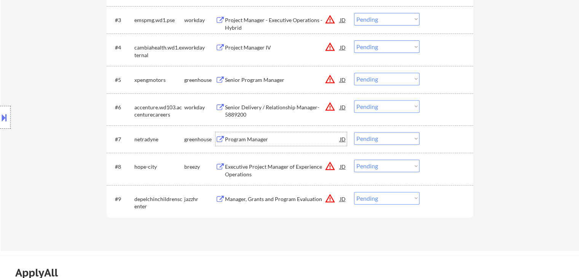
drag, startPoint x: 388, startPoint y: 136, endPoint x: 391, endPoint y: 144, distance: 8.7
click at [388, 137] on select "Choose an option... Pending Applied Excluded (Questions) Excluded (Expired) Exc…" at bounding box center [386, 138] width 65 height 13
click at [354, 132] on select "Choose an option... Pending Applied Excluded (Questions) Excluded (Expired) Exc…" at bounding box center [386, 138] width 65 height 13
select select ""pending""
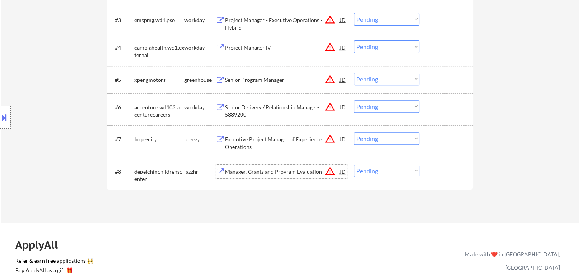
click at [266, 172] on div "Manager, Grants and Program Evaluation" at bounding box center [282, 172] width 115 height 8
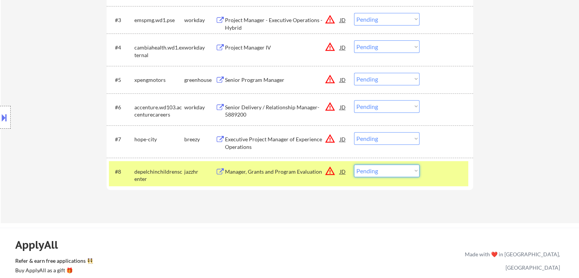
drag, startPoint x: 382, startPoint y: 172, endPoint x: 389, endPoint y: 172, distance: 6.5
click at [382, 172] on select "Choose an option... Pending Applied Excluded (Questions) Excluded (Expired) Exc…" at bounding box center [386, 170] width 65 height 13
select select ""excluded__bad_match_""
click at [354, 164] on select "Choose an option... Pending Applied Excluded (Questions) Excluded (Expired) Exc…" at bounding box center [386, 170] width 65 height 13
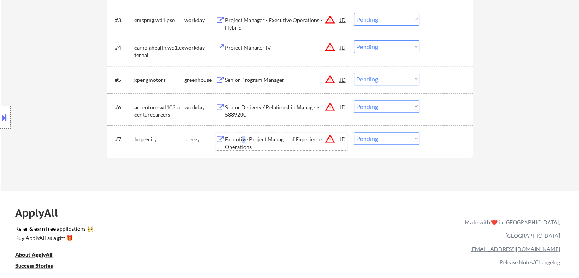
drag, startPoint x: 243, startPoint y: 137, endPoint x: 249, endPoint y: 136, distance: 6.4
click at [247, 136] on div "Executive Project Manager of Experience Operations" at bounding box center [282, 143] width 115 height 15
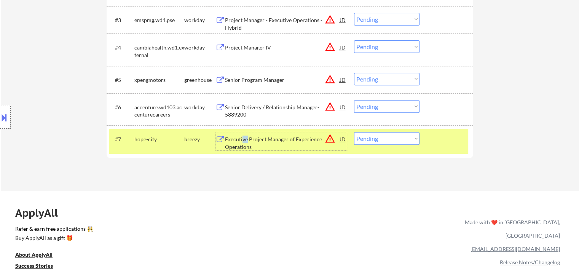
drag, startPoint x: 387, startPoint y: 136, endPoint x: 393, endPoint y: 143, distance: 9.5
click at [387, 136] on select "Choose an option... Pending Applied Excluded (Questions) Excluded (Expired) Exc…" at bounding box center [386, 138] width 65 height 13
select select ""excluded__bad_match_""
click at [354, 132] on select "Choose an option... Pending Applied Excluded (Questions) Excluded (Expired) Exc…" at bounding box center [386, 138] width 65 height 13
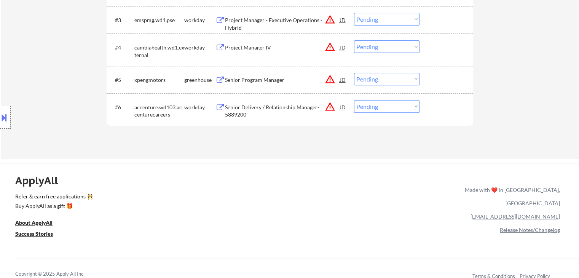
click at [267, 107] on div "Senior Delivery / Relationship Manager- 5889200" at bounding box center [282, 111] width 115 height 15
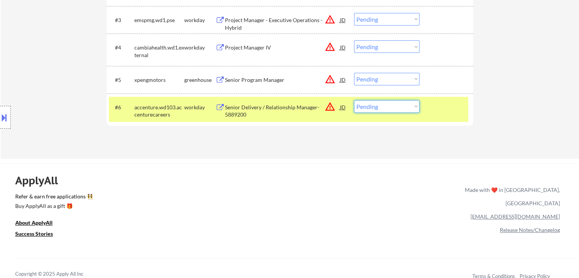
drag, startPoint x: 385, startPoint y: 107, endPoint x: 387, endPoint y: 112, distance: 5.2
click at [387, 112] on select "Choose an option... Pending Applied Excluded (Questions) Excluded (Expired) Exc…" at bounding box center [386, 106] width 65 height 13
select select ""excluded__salary_""
click at [354, 100] on select "Choose an option... Pending Applied Excluded (Questions) Excluded (Expired) Exc…" at bounding box center [386, 106] width 65 height 13
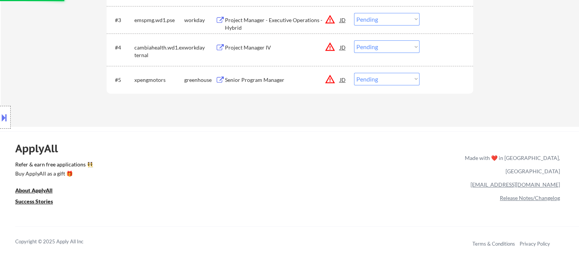
scroll to position [152, 0]
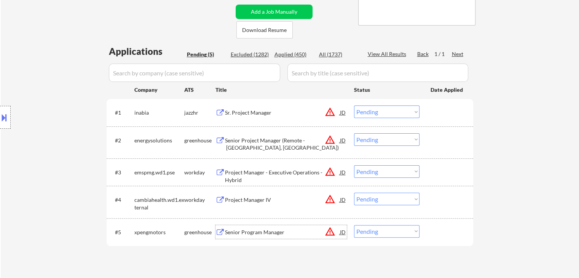
click at [257, 233] on div "Senior Program Manager" at bounding box center [282, 232] width 115 height 8
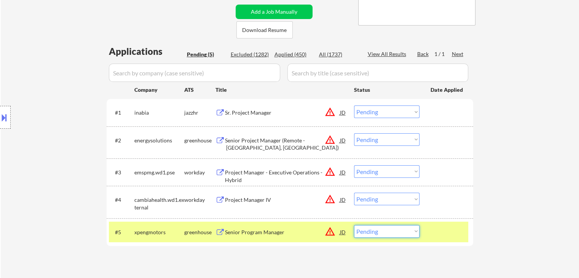
click at [379, 233] on select "Choose an option... Pending Applied Excluded (Questions) Excluded (Expired) Exc…" at bounding box center [386, 231] width 65 height 13
select select ""applied""
click at [354, 225] on select "Choose an option... Pending Applied Excluded (Questions) Excluded (Expired) Exc…" at bounding box center [386, 231] width 65 height 13
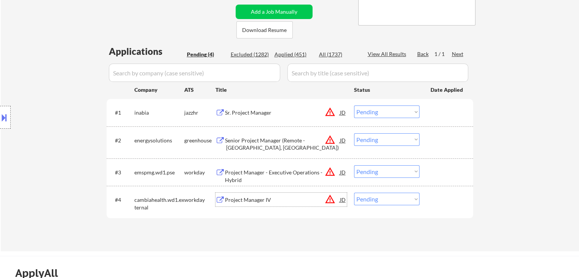
click at [247, 198] on div "Project Manager IV" at bounding box center [282, 200] width 115 height 8
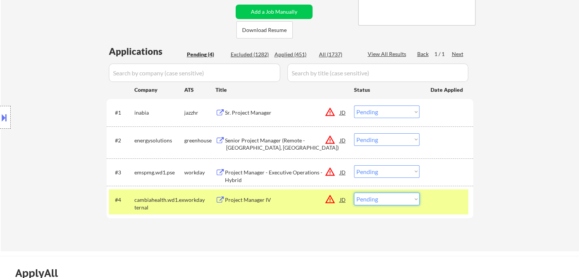
drag, startPoint x: 391, startPoint y: 196, endPoint x: 408, endPoint y: 210, distance: 22.4
click at [391, 197] on select "Choose an option... Pending Applied Excluded (Questions) Excluded (Expired) Exc…" at bounding box center [386, 199] width 65 height 13
select select ""excluded__salary_""
click at [354, 193] on select "Choose an option... Pending Applied Excluded (Questions) Excluded (Expired) Exc…" at bounding box center [386, 199] width 65 height 13
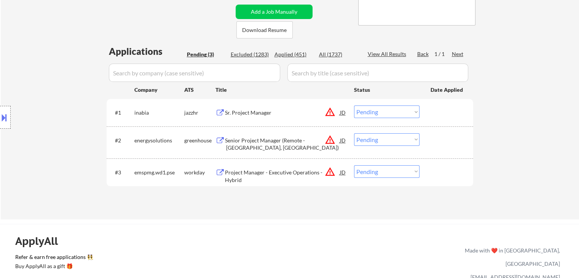
click at [250, 171] on div "Project Manager - Executive Operations - Hybrid" at bounding box center [282, 176] width 115 height 15
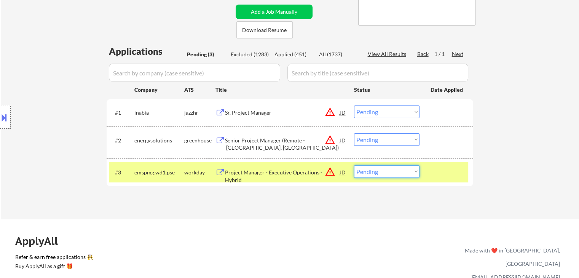
drag, startPoint x: 390, startPoint y: 171, endPoint x: 396, endPoint y: 177, distance: 8.1
click at [390, 171] on select "Choose an option... Pending Applied Excluded (Questions) Excluded (Expired) Exc…" at bounding box center [386, 171] width 65 height 13
click at [354, 165] on select "Choose an option... Pending Applied Excluded (Questions) Excluded (Expired) Exc…" at bounding box center [386, 171] width 65 height 13
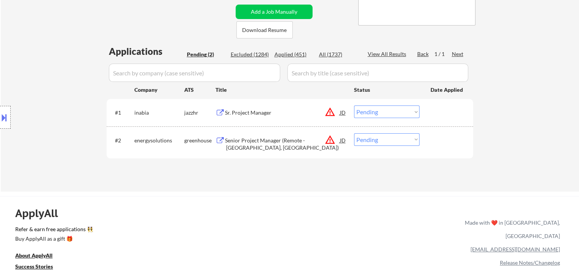
click at [264, 137] on div "Senior Project Manager (Remote - Northeast, US)" at bounding box center [282, 144] width 115 height 15
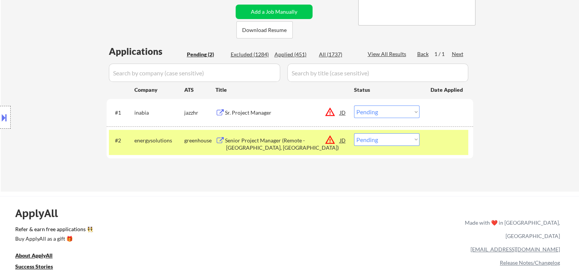
select select ""pending""
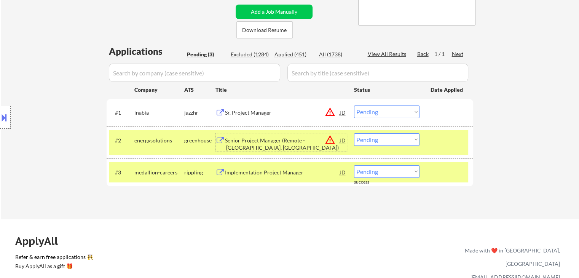
click at [379, 140] on select "Choose an option... Pending Applied Excluded (Questions) Excluded (Expired) Exc…" at bounding box center [386, 139] width 65 height 13
click at [354, 133] on select "Choose an option... Pending Applied Excluded (Questions) Excluded (Expired) Exc…" at bounding box center [386, 139] width 65 height 13
click at [200, 144] on div "greenhouse" at bounding box center [199, 140] width 31 height 14
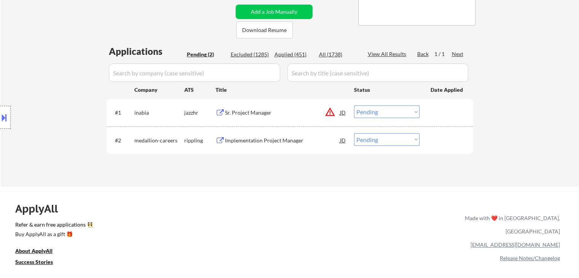
click at [251, 141] on div "Implementation Project Manager" at bounding box center [282, 141] width 115 height 8
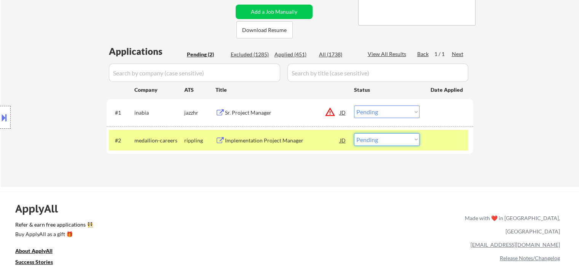
click at [376, 140] on select "Choose an option... Pending Applied Excluded (Questions) Excluded (Expired) Exc…" at bounding box center [386, 139] width 65 height 13
select select ""excluded__salary_""
click at [354, 133] on select "Choose an option... Pending Applied Excluded (Questions) Excluded (Expired) Exc…" at bounding box center [386, 139] width 65 height 13
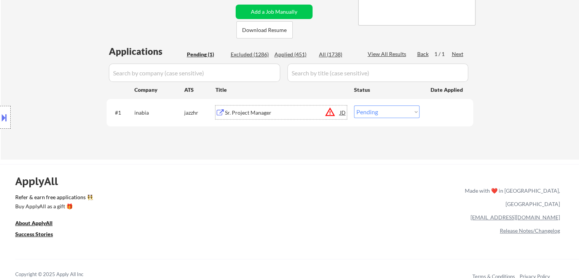
click at [266, 115] on div "Sr. Project Manager" at bounding box center [282, 113] width 115 height 8
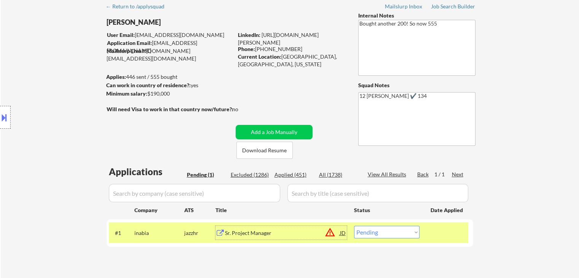
scroll to position [114, 0]
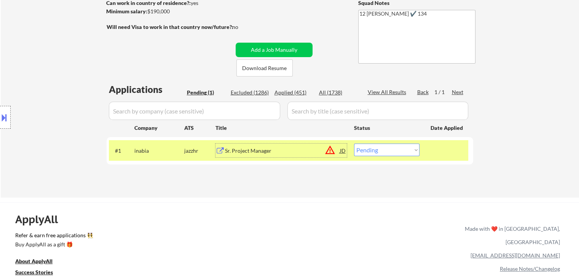
click at [373, 156] on div "#1 inabia jazzhr Sr. Project Manager JD warning_amber Choose an option... Pendi…" at bounding box center [288, 150] width 359 height 21
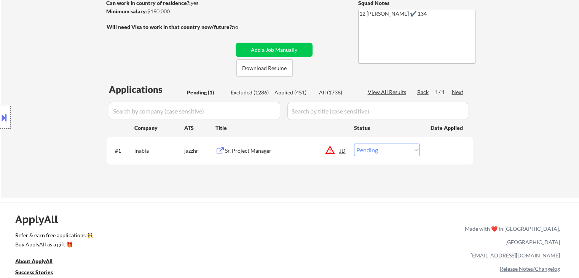
click at [378, 153] on select "Choose an option... Pending Applied Excluded (Questions) Excluded (Expired) Exc…" at bounding box center [386, 150] width 65 height 13
select select ""applied""
click at [354, 144] on select "Choose an option... Pending Applied Excluded (Questions) Excluded (Expired) Exc…" at bounding box center [386, 150] width 65 height 13
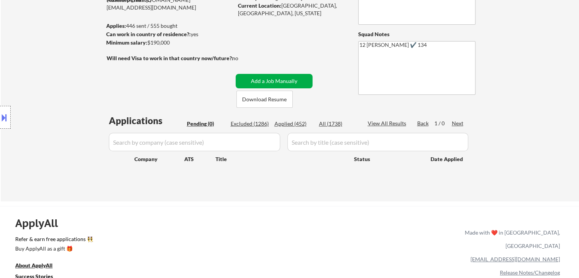
scroll to position [38, 0]
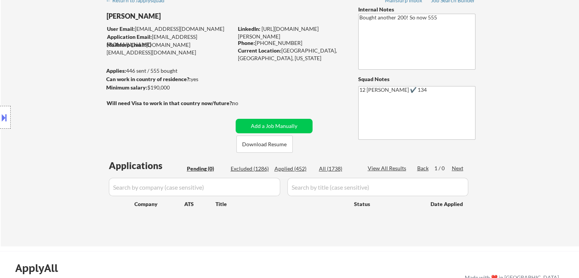
click at [292, 166] on div "Applied (452)" at bounding box center [294, 169] width 38 height 8
select select ""applied""
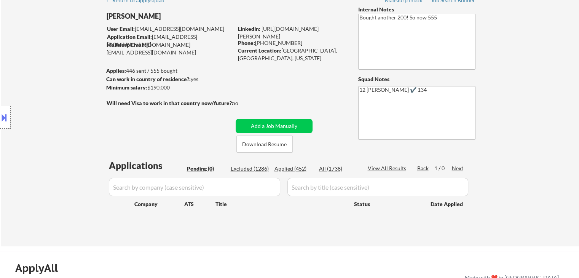
select select ""applied""
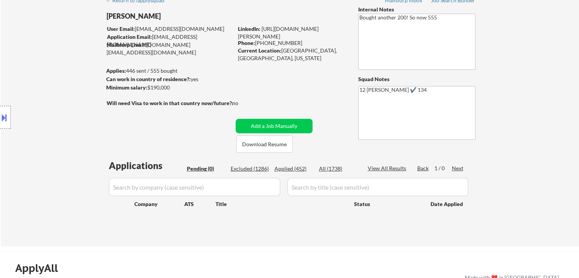
select select ""applied""
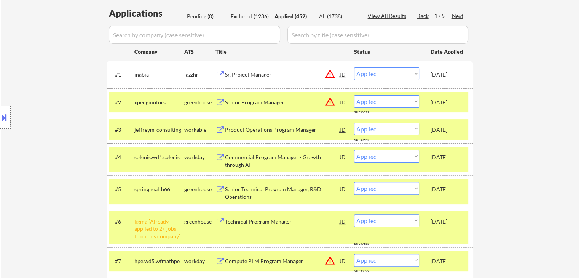
scroll to position [343, 0]
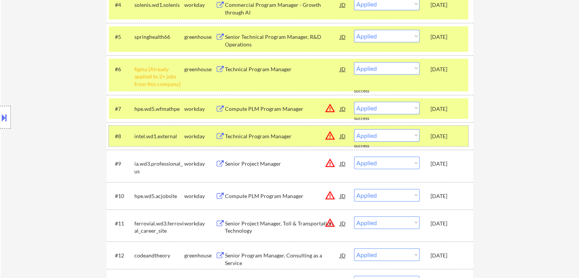
click at [190, 139] on div "workday" at bounding box center [199, 137] width 31 height 8
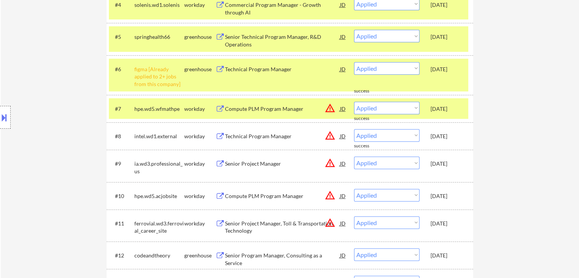
click at [192, 110] on div "workday" at bounding box center [199, 109] width 31 height 8
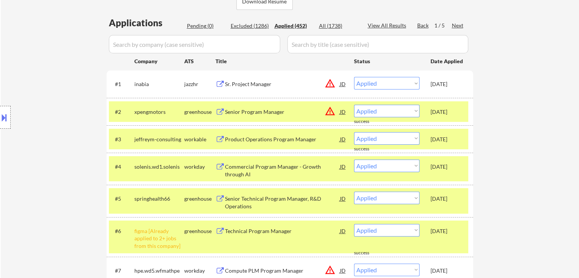
scroll to position [114, 0]
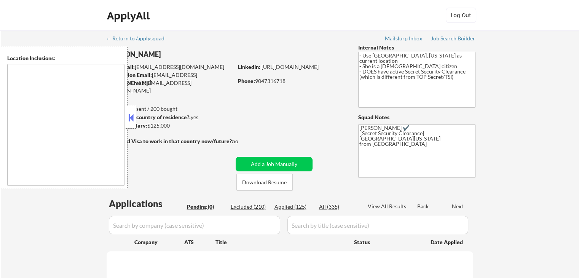
click at [128, 119] on button at bounding box center [131, 117] width 8 height 11
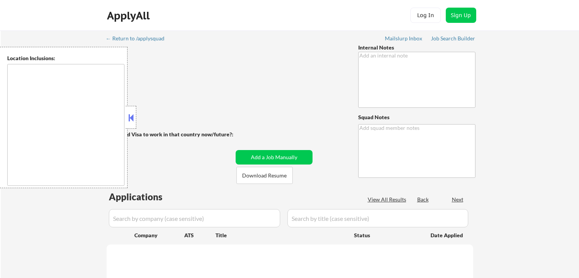
type textarea "CX wants to pause until after she attends [PERSON_NAME]'s session. 91 apps to g…"
type textarea "190 [PERSON_NAME]"
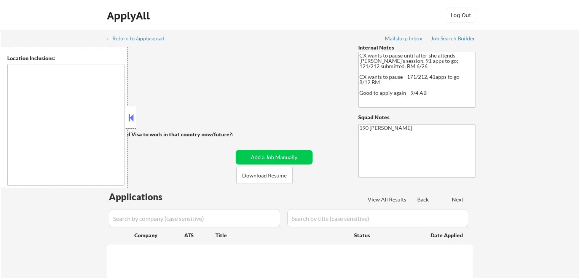
type textarea "remote"
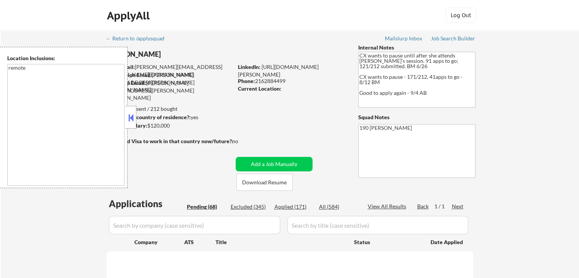
click at [134, 116] on button at bounding box center [131, 117] width 8 height 11
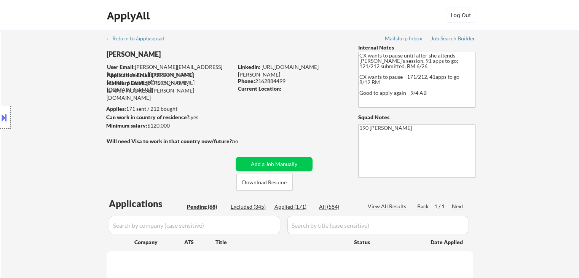
select select ""pending""
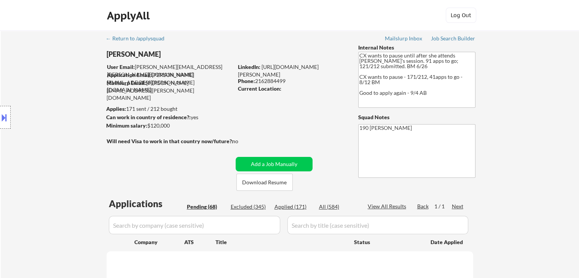
select select ""pending""
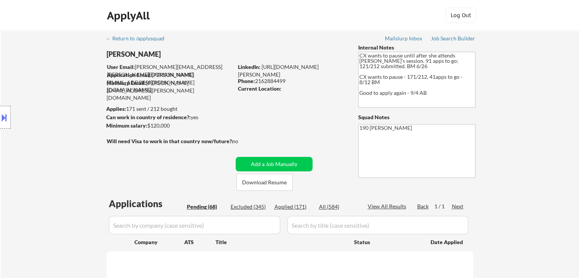
select select ""pending""
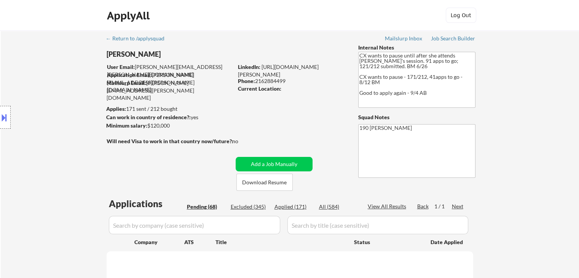
select select ""pending""
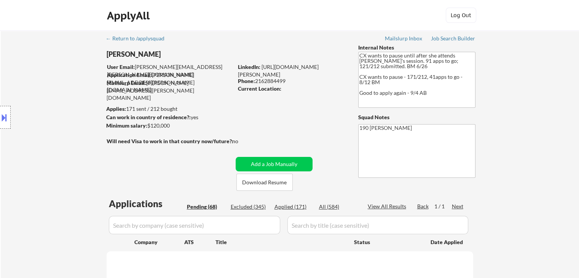
select select ""pending""
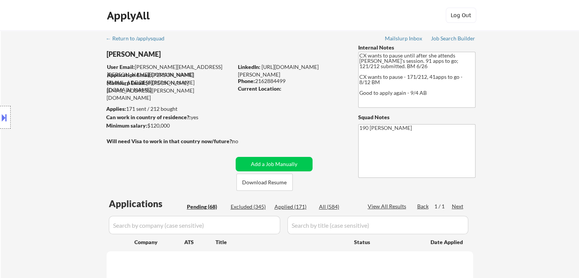
select select ""pending""
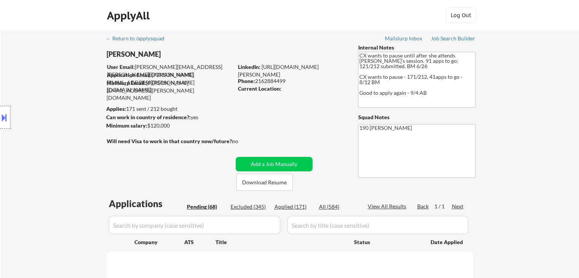
select select ""pending""
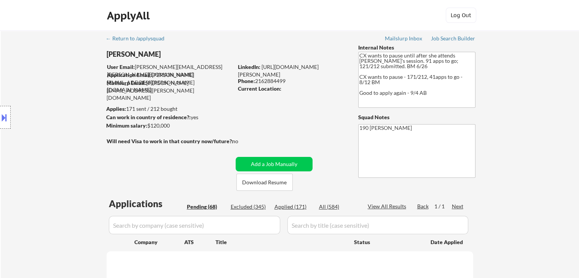
select select ""pending""
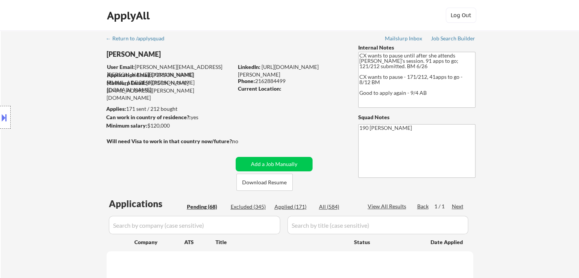
select select ""pending""
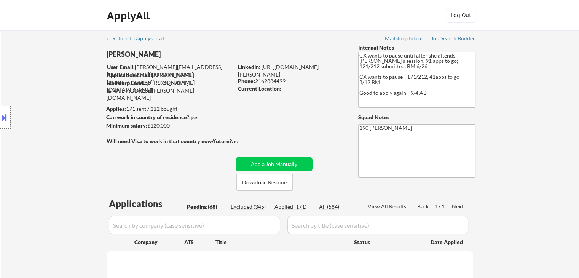
select select ""pending""
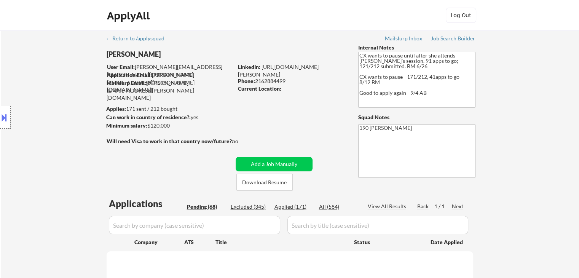
select select ""pending""
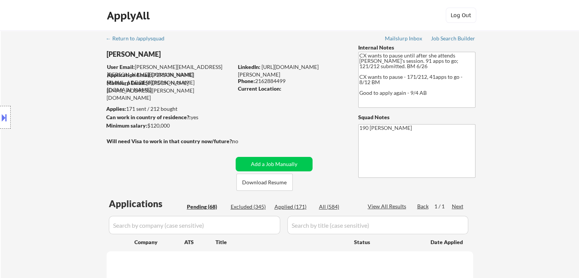
select select ""pending""
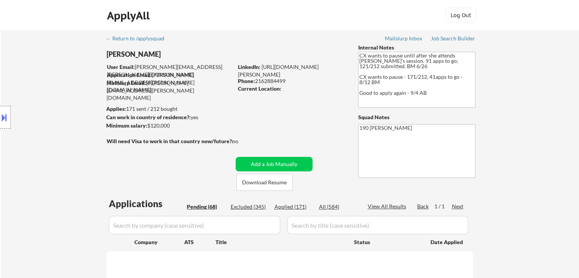
select select ""pending""
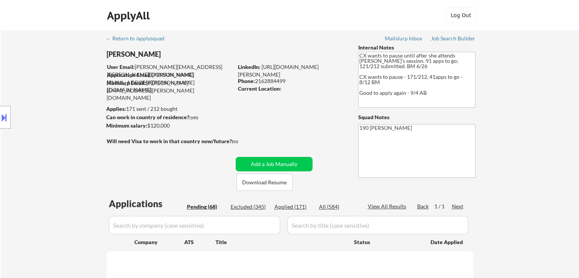
select select ""pending""
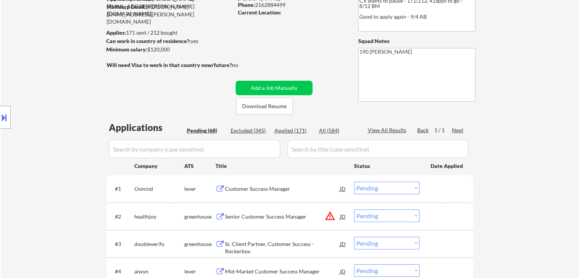
scroll to position [114, 0]
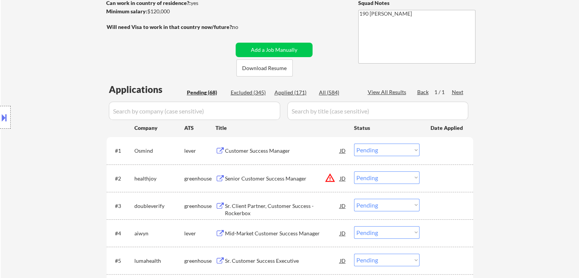
click at [257, 148] on div "Customer Success Manager" at bounding box center [282, 151] width 115 height 8
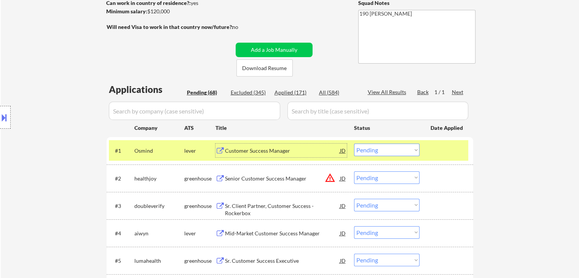
click at [262, 208] on div "Sr. Client Partner, Customer Success - Rockerbox" at bounding box center [282, 209] width 115 height 15
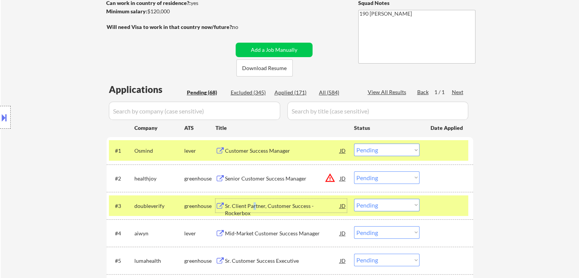
click at [254, 204] on div "Sr. Client Partner, Customer Success - Rockerbox" at bounding box center [282, 209] width 115 height 15
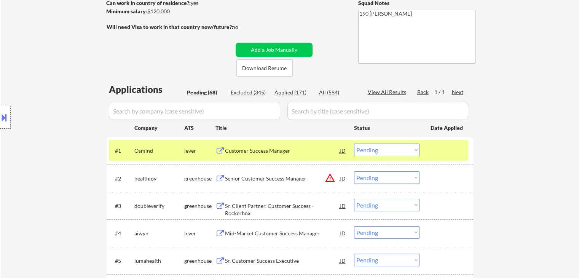
click at [192, 152] on div "lever" at bounding box center [199, 151] width 31 height 8
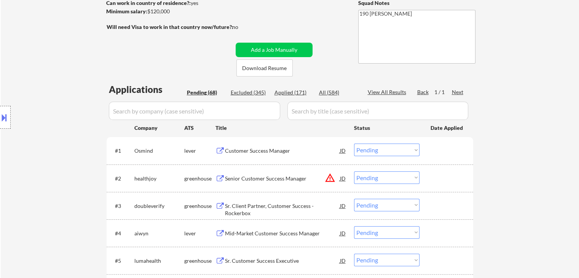
drag, startPoint x: 187, startPoint y: 153, endPoint x: 212, endPoint y: 150, distance: 24.6
click at [187, 153] on div "lever" at bounding box center [199, 151] width 31 height 8
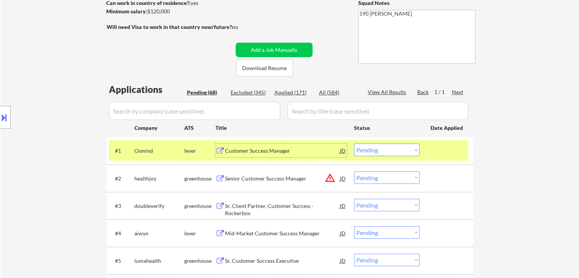
click at [241, 150] on div "Customer Success Manager" at bounding box center [282, 151] width 115 height 8
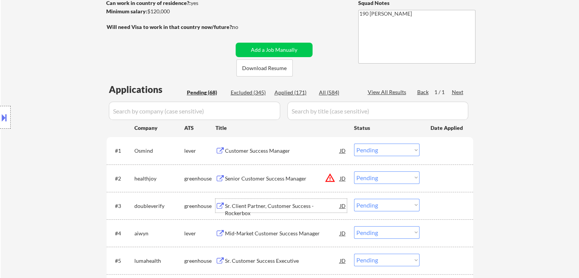
click at [272, 202] on div "Sr. Client Partner, Customer Success - Rockerbox" at bounding box center [282, 209] width 115 height 15
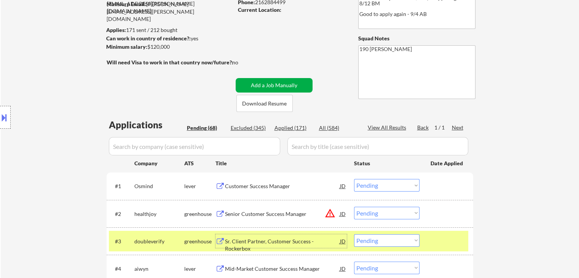
scroll to position [152, 0]
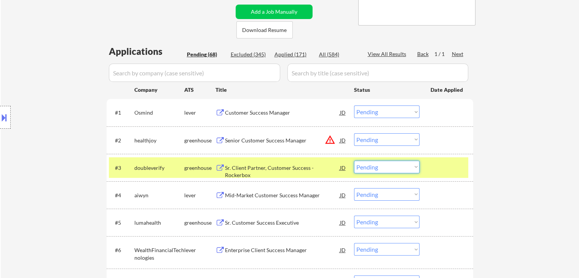
drag, startPoint x: 377, startPoint y: 166, endPoint x: 379, endPoint y: 171, distance: 5.5
click at [377, 167] on select "Choose an option... Pending Applied Excluded (Questions) Excluded (Expired) Exc…" at bounding box center [386, 167] width 65 height 13
click at [354, 161] on select "Choose an option... Pending Applied Excluded (Questions) Excluded (Expired) Exc…" at bounding box center [386, 167] width 65 height 13
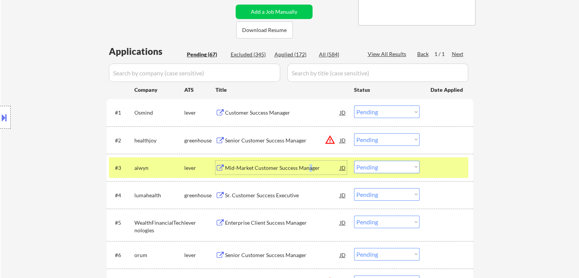
click at [310, 172] on div "Mid-Market Customer Success Manager" at bounding box center [282, 168] width 115 height 14
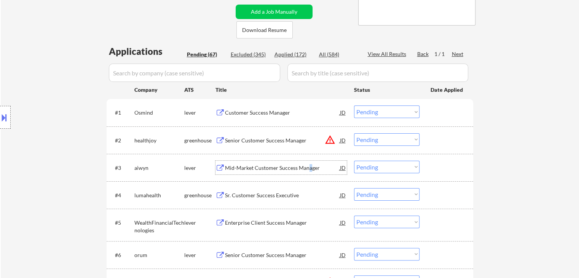
click at [375, 171] on select "Choose an option... Pending Applied Excluded (Questions) Excluded (Expired) Exc…" at bounding box center [386, 167] width 65 height 13
click at [395, 166] on select "Choose an option... Pending Applied Excluded (Questions) Excluded (Expired) Exc…" at bounding box center [386, 167] width 65 height 13
click at [395, 168] on select "Choose an option... Pending Applied Excluded (Questions) Excluded (Expired) Exc…" at bounding box center [386, 167] width 65 height 13
click at [354, 161] on select "Choose an option... Pending Applied Excluded (Questions) Excluded (Expired) Exc…" at bounding box center [386, 167] width 65 height 13
select select ""pending""
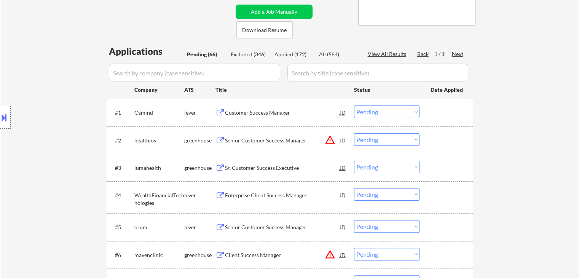
click at [248, 166] on div "Sr. Customer Success Executive" at bounding box center [282, 168] width 115 height 8
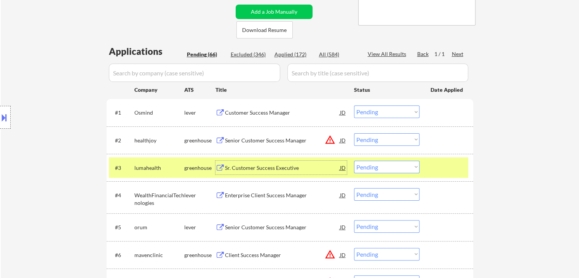
click at [190, 169] on div "greenhouse" at bounding box center [199, 168] width 31 height 8
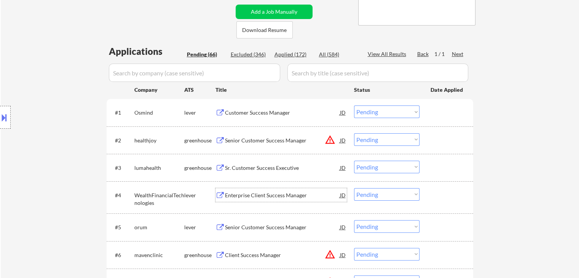
click at [263, 195] on div "Enterprise Client Success Manager" at bounding box center [282, 196] width 115 height 8
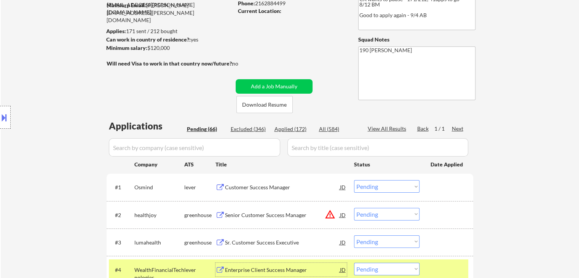
scroll to position [38, 0]
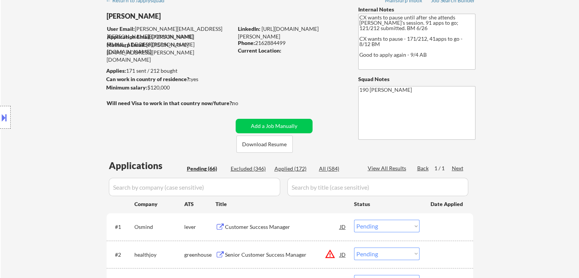
drag, startPoint x: 256, startPoint y: 42, endPoint x: 293, endPoint y: 48, distance: 37.4
click at [292, 45] on div "Phone: 2162884499" at bounding box center [292, 43] width 108 height 8
copy div "2162884499"
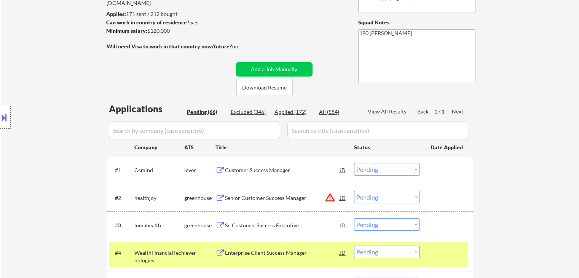
scroll to position [190, 0]
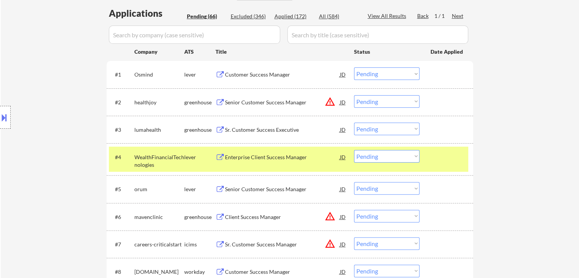
drag, startPoint x: 372, startPoint y: 156, endPoint x: 375, endPoint y: 161, distance: 6.1
click at [372, 157] on select "Choose an option... Pending Applied Excluded (Questions) Excluded (Expired) Exc…" at bounding box center [386, 156] width 65 height 13
click at [354, 150] on select "Choose an option... Pending Applied Excluded (Questions) Excluded (Expired) Exc…" at bounding box center [386, 156] width 65 height 13
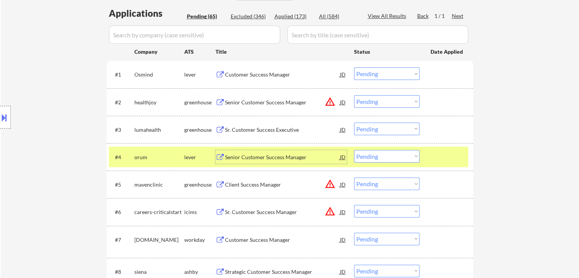
click at [272, 160] on div "Senior Customer Success Manager" at bounding box center [282, 157] width 115 height 8
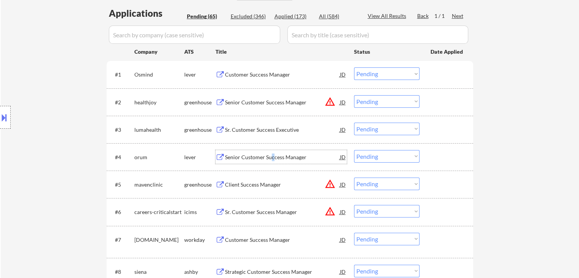
drag, startPoint x: 373, startPoint y: 155, endPoint x: 377, endPoint y: 161, distance: 7.2
click at [373, 155] on select "Choose an option... Pending Applied Excluded (Questions) Excluded (Expired) Exc…" at bounding box center [386, 156] width 65 height 13
click at [354, 150] on select "Choose an option... Pending Applied Excluded (Questions) Excluded (Expired) Exc…" at bounding box center [386, 156] width 65 height 13
select select ""pending""
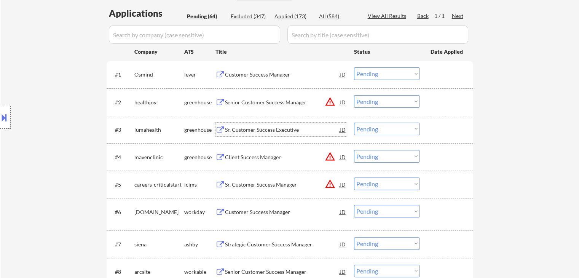
click at [238, 130] on div "Sr. Customer Success Executive" at bounding box center [282, 130] width 115 height 8
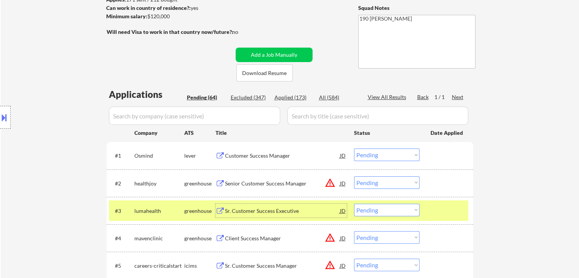
scroll to position [114, 0]
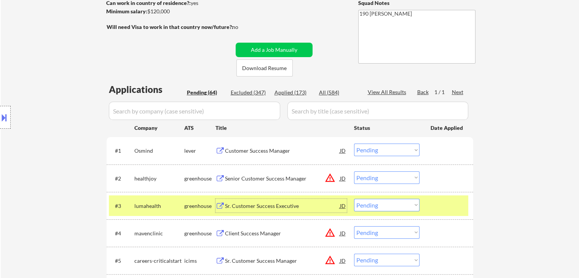
click at [393, 208] on select "Choose an option... Pending Applied Excluded (Questions) Excluded (Expired) Exc…" at bounding box center [386, 205] width 65 height 13
click at [354, 199] on select "Choose an option... Pending Applied Excluded (Questions) Excluded (Expired) Exc…" at bounding box center [386, 205] width 65 height 13
select select ""pending""
click at [185, 204] on div "greenhouse" at bounding box center [199, 206] width 31 height 8
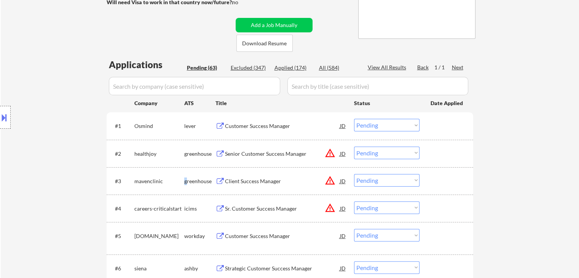
scroll to position [152, 0]
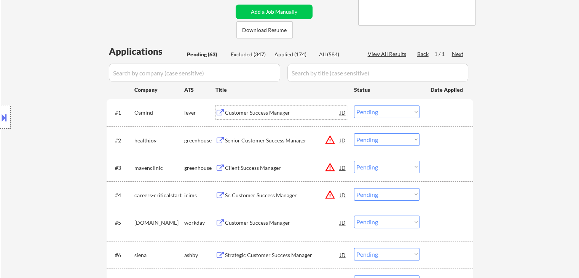
click at [270, 113] on div "Customer Success Manager" at bounding box center [282, 113] width 115 height 8
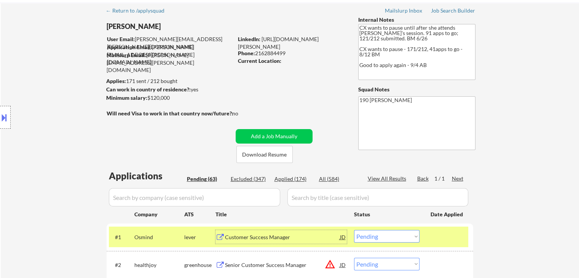
scroll to position [76, 0]
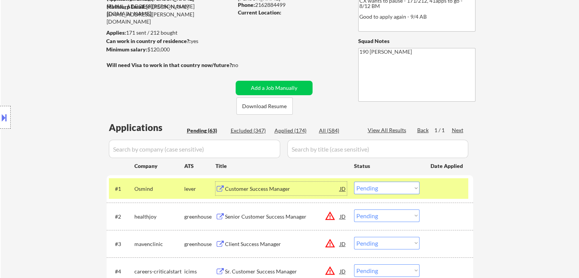
click at [271, 188] on div "Customer Success Manager" at bounding box center [282, 189] width 115 height 8
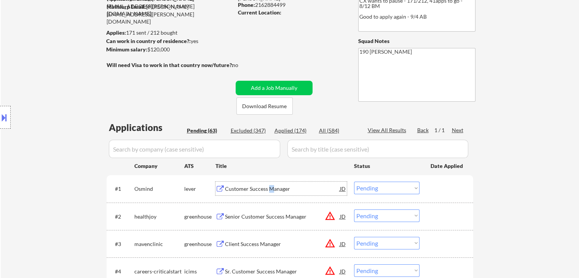
click at [369, 187] on select "Choose an option... Pending Applied Excluded (Questions) Excluded (Expired) Exc…" at bounding box center [386, 188] width 65 height 13
click at [354, 182] on select "Choose an option... Pending Applied Excluded (Questions) Excluded (Expired) Exc…" at bounding box center [386, 188] width 65 height 13
select select ""pending""
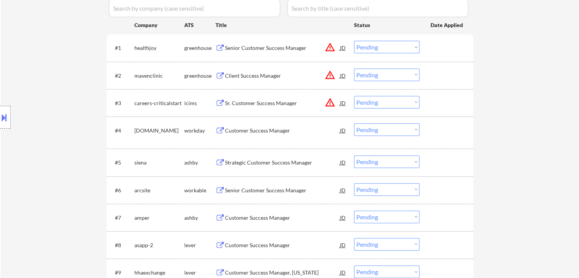
scroll to position [228, 0]
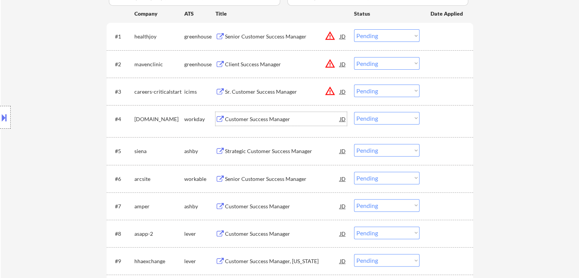
click at [257, 118] on div "Customer Success Manager" at bounding box center [282, 119] width 115 height 8
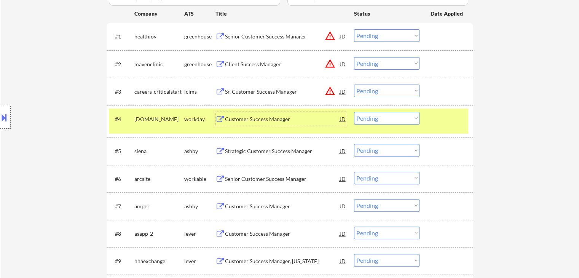
drag, startPoint x: 399, startPoint y: 118, endPoint x: 399, endPoint y: 124, distance: 6.1
click at [399, 118] on select "Choose an option... Pending Applied Excluded (Questions) Excluded (Expired) Exc…" at bounding box center [386, 118] width 65 height 13
click at [392, 118] on select "Choose an option... Pending Applied Excluded (Questions) Excluded (Expired) Exc…" at bounding box center [386, 118] width 65 height 13
click at [354, 112] on select "Choose an option... Pending Applied Excluded (Questions) Excluded (Expired) Exc…" at bounding box center [386, 118] width 65 height 13
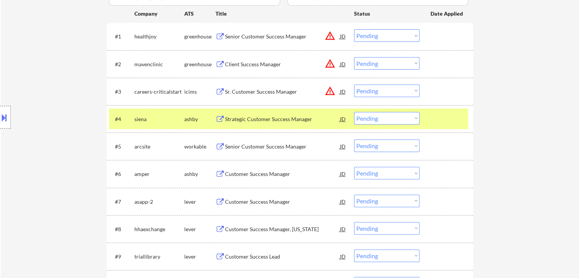
click at [262, 115] on div "Strategic Customer Success Manager" at bounding box center [282, 119] width 115 height 14
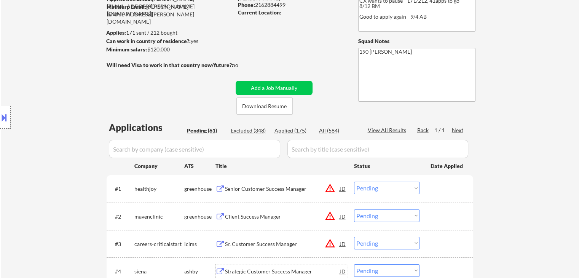
scroll to position [0, 0]
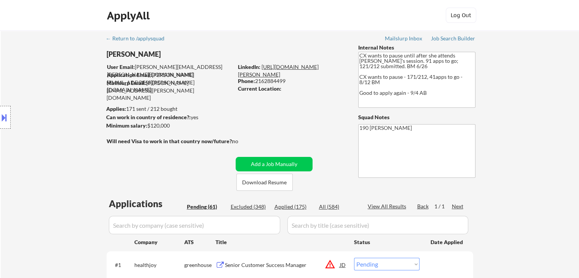
click at [274, 64] on link "[URL][DOMAIN_NAME][PERSON_NAME]" at bounding box center [278, 71] width 81 height 14
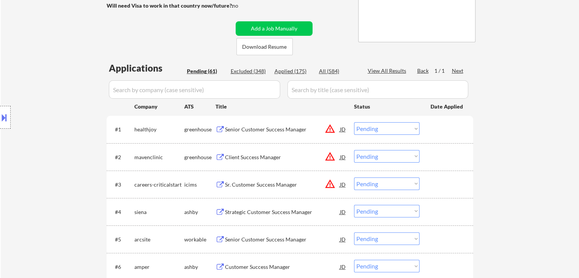
scroll to position [190, 0]
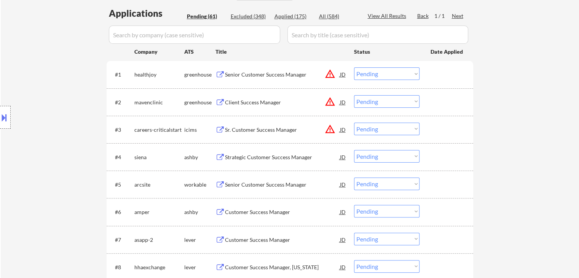
click at [369, 158] on select "Choose an option... Pending Applied Excluded (Questions) Excluded (Expired) Exc…" at bounding box center [386, 156] width 65 height 13
click at [354, 150] on select "Choose an option... Pending Applied Excluded (Questions) Excluded (Expired) Exc…" at bounding box center [386, 156] width 65 height 13
click at [250, 159] on div "Senior Customer Success Manager" at bounding box center [282, 157] width 115 height 8
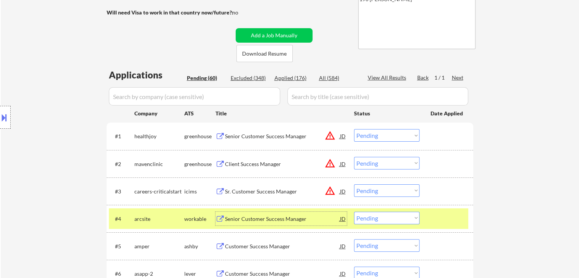
scroll to position [114, 0]
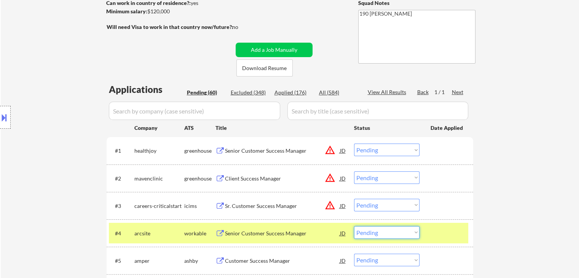
click at [410, 229] on select "Choose an option... Pending Applied Excluded (Questions) Excluded (Expired) Exc…" at bounding box center [386, 232] width 65 height 13
click at [354, 226] on select "Choose an option... Pending Applied Excluded (Questions) Excluded (Expired) Exc…" at bounding box center [386, 232] width 65 height 13
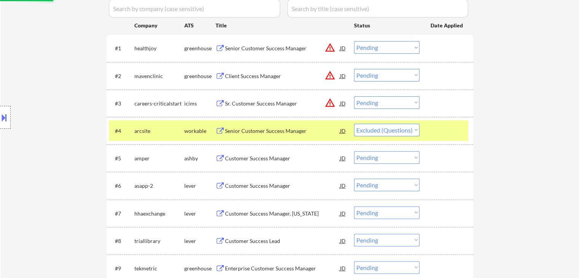
scroll to position [228, 0]
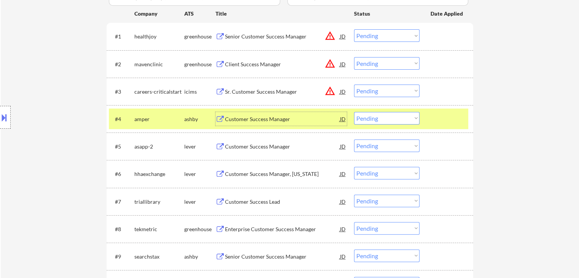
click at [243, 118] on div "Customer Success Manager" at bounding box center [282, 119] width 115 height 8
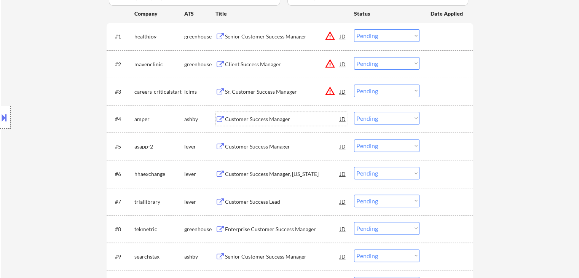
click at [382, 121] on select "Choose an option... Pending Applied Excluded (Questions) Excluded (Expired) Exc…" at bounding box center [386, 118] width 65 height 13
click at [354, 112] on select "Choose an option... Pending Applied Excluded (Questions) Excluded (Expired) Exc…" at bounding box center [386, 118] width 65 height 13
select select ""pending""
click at [257, 121] on div "Customer Success Manager" at bounding box center [282, 119] width 115 height 8
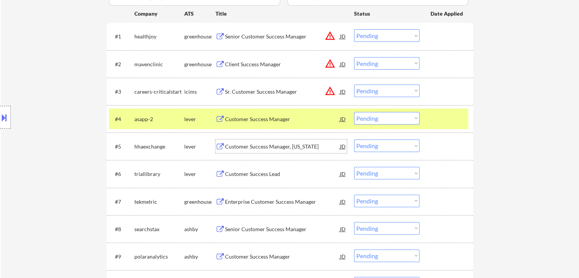
click at [260, 147] on div "Customer Success Manager, [US_STATE]" at bounding box center [282, 147] width 115 height 8
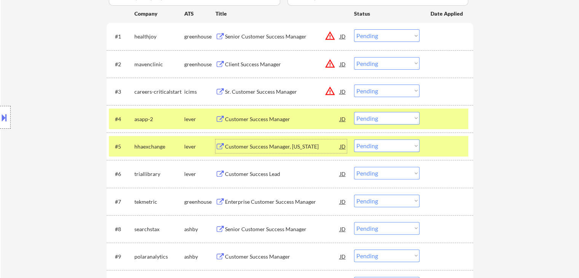
drag, startPoint x: 376, startPoint y: 144, endPoint x: 379, endPoint y: 148, distance: 5.2
click at [376, 145] on select "Choose an option... Pending Applied Excluded (Questions) Excluded (Expired) Exc…" at bounding box center [386, 145] width 65 height 13
click at [354, 139] on select "Choose an option... Pending Applied Excluded (Questions) Excluded (Expired) Exc…" at bounding box center [386, 145] width 65 height 13
click at [192, 144] on div "lever" at bounding box center [199, 147] width 31 height 8
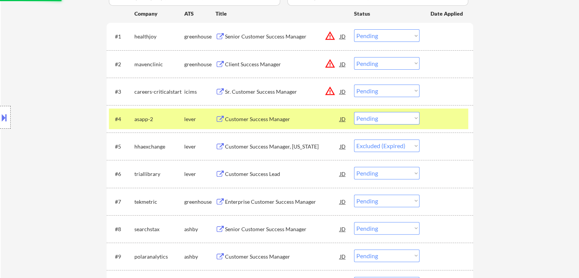
click at [183, 122] on div "asapp-2" at bounding box center [159, 119] width 50 height 8
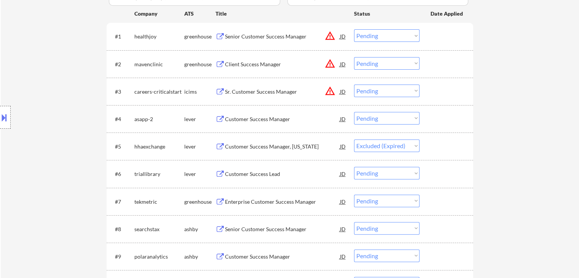
select select ""pending""
click at [272, 121] on div "Customer Success Manager" at bounding box center [282, 119] width 115 height 8
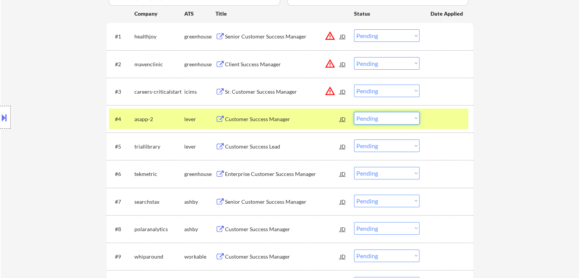
click at [384, 119] on select "Choose an option... Pending Applied Excluded (Questions) Excluded (Expired) Exc…" at bounding box center [386, 118] width 65 height 13
click at [354, 112] on select "Choose an option... Pending Applied Excluded (Questions) Excluded (Expired) Exc…" at bounding box center [386, 118] width 65 height 13
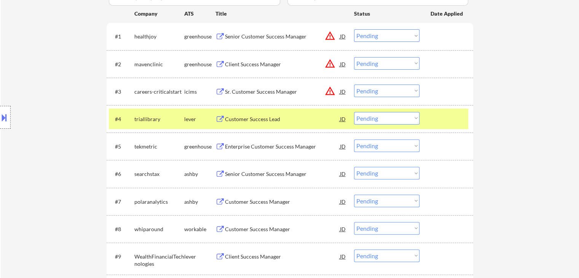
click at [254, 124] on div "Customer Success Lead" at bounding box center [282, 119] width 115 height 14
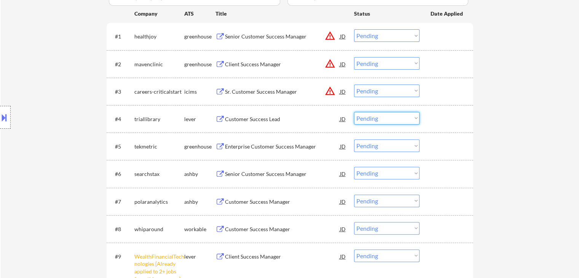
click at [377, 119] on select "Choose an option... Pending Applied Excluded (Questions) Excluded (Expired) Exc…" at bounding box center [386, 118] width 65 height 13
select select ""applied""
click at [354, 112] on select "Choose an option... Pending Applied Excluded (Questions) Excluded (Expired) Exc…" at bounding box center [386, 118] width 65 height 13
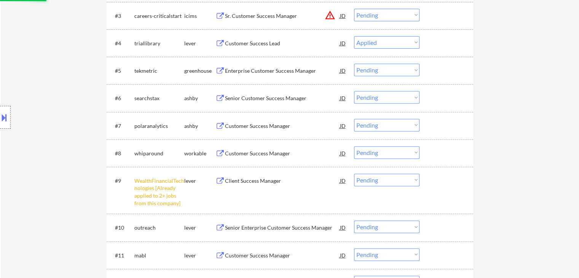
scroll to position [381, 0]
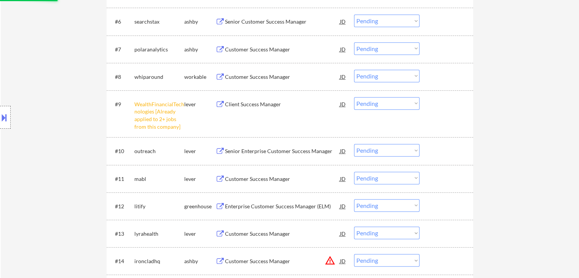
click at [390, 103] on select "Choose an option... Pending Applied Excluded (Questions) Excluded (Expired) Exc…" at bounding box center [386, 103] width 65 height 13
select select ""excluded__other_""
click at [354, 97] on select "Choose an option... Pending Applied Excluded (Questions) Excluded (Expired) Exc…" at bounding box center [386, 103] width 65 height 13
select select ""pending""
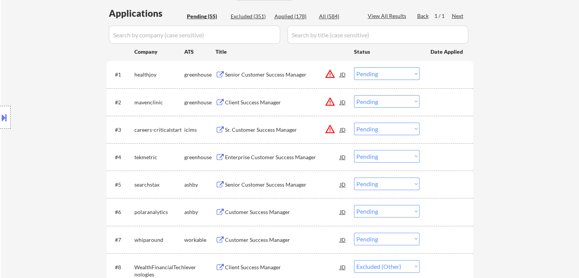
select select ""pending""
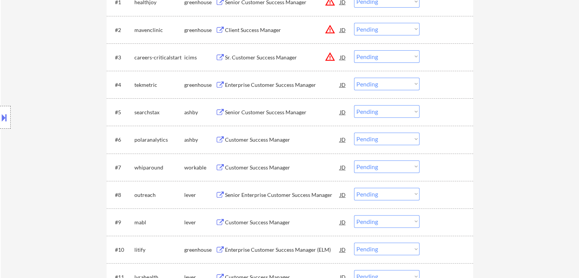
scroll to position [267, 0]
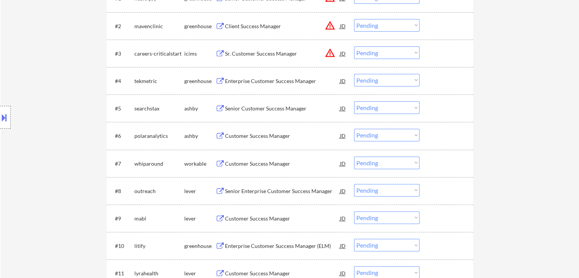
click at [265, 81] on div "Enterprise Customer Success Manager" at bounding box center [282, 81] width 115 height 8
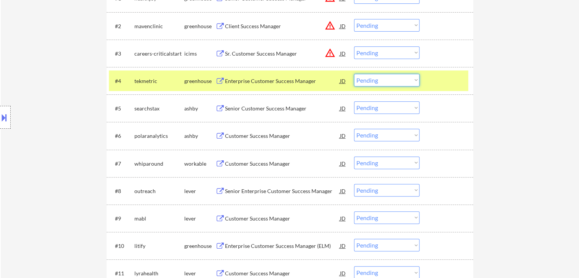
click at [379, 80] on select "Choose an option... Pending Applied Excluded (Questions) Excluded (Expired) Exc…" at bounding box center [386, 80] width 65 height 13
click at [354, 74] on select "Choose an option... Pending Applied Excluded (Questions) Excluded (Expired) Exc…" at bounding box center [386, 80] width 65 height 13
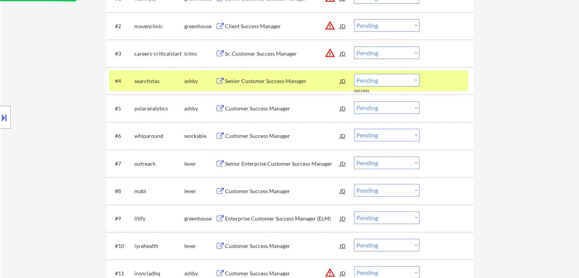
click at [241, 81] on div "Senior Customer Success Manager" at bounding box center [282, 81] width 115 height 8
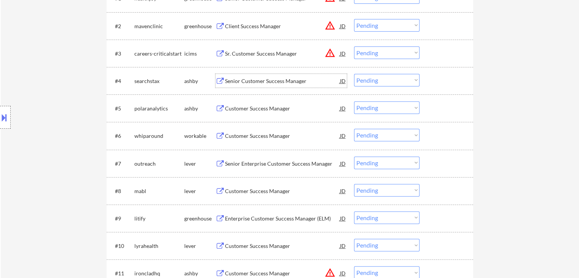
click at [371, 82] on select "Choose an option... Pending Applied Excluded (Questions) Excluded (Expired) Exc…" at bounding box center [386, 80] width 65 height 13
click at [354, 74] on select "Choose an option... Pending Applied Excluded (Questions) Excluded (Expired) Exc…" at bounding box center [386, 80] width 65 height 13
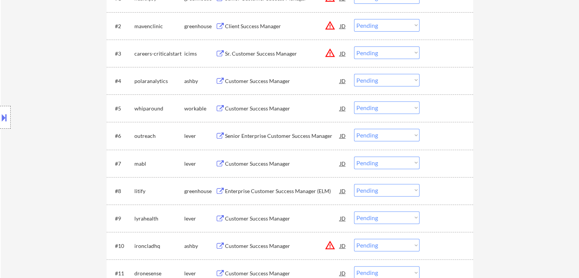
click at [267, 81] on div "Customer Success Manager" at bounding box center [282, 81] width 115 height 8
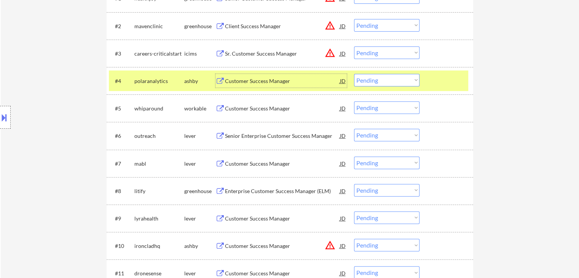
click at [298, 81] on div "Customer Success Manager" at bounding box center [282, 81] width 115 height 8
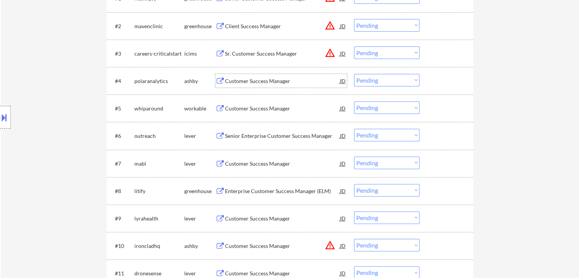
drag, startPoint x: 387, startPoint y: 75, endPoint x: 388, endPoint y: 81, distance: 6.1
click at [387, 76] on select "Choose an option... Pending Applied Excluded (Questions) Excluded (Expired) Exc…" at bounding box center [386, 80] width 65 height 13
click at [354, 74] on select "Choose an option... Pending Applied Excluded (Questions) Excluded (Expired) Exc…" at bounding box center [386, 80] width 65 height 13
select select ""pending""
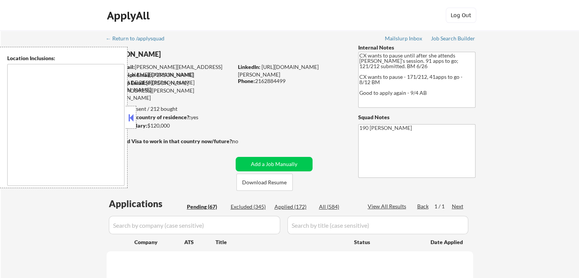
type textarea "remote"
select select ""pending""
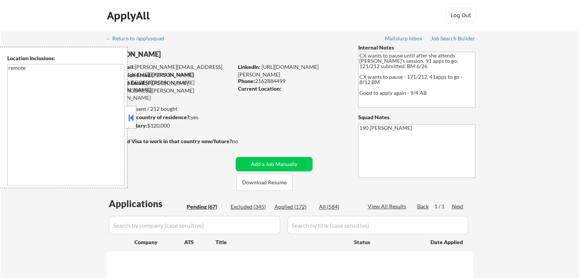
select select ""pending""
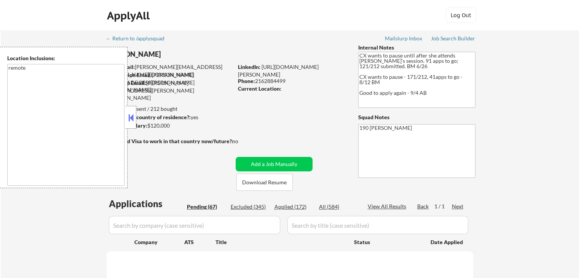
select select ""pending""
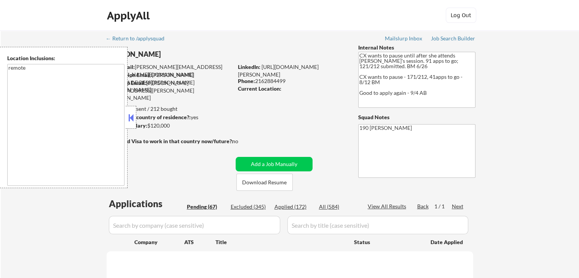
select select ""pending""
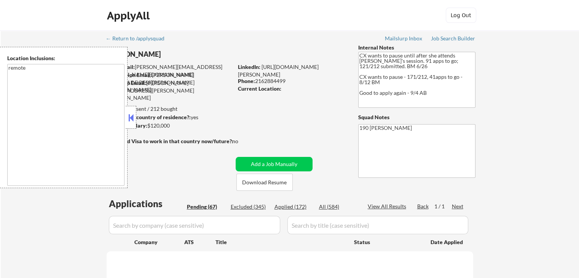
select select ""pending""
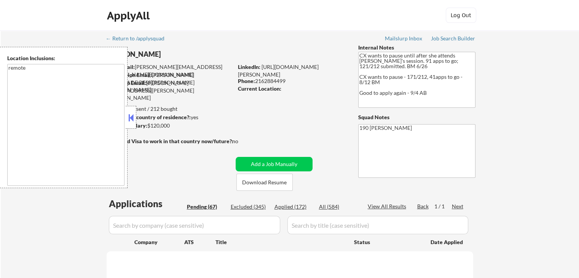
select select ""pending""
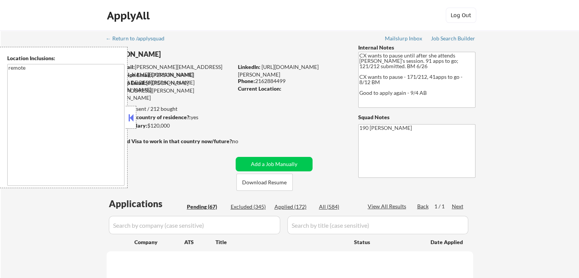
select select ""pending""
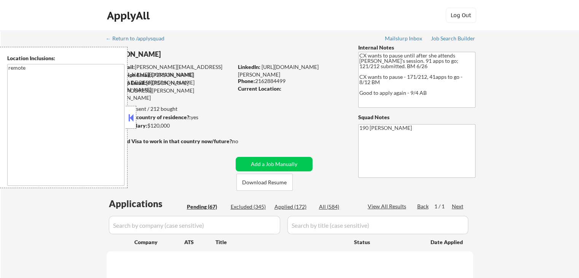
select select ""pending""
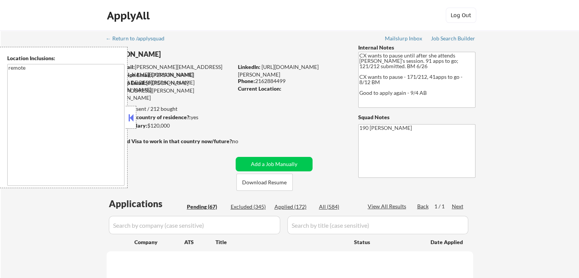
select select ""pending""
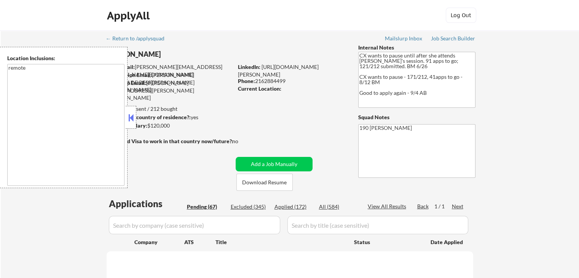
select select ""pending""
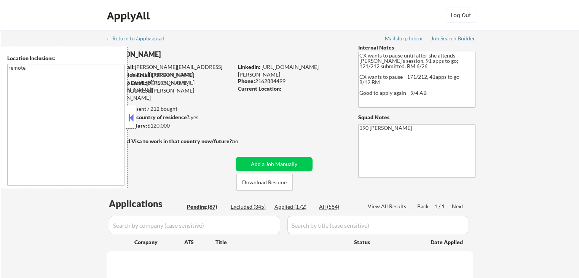
select select ""pending""
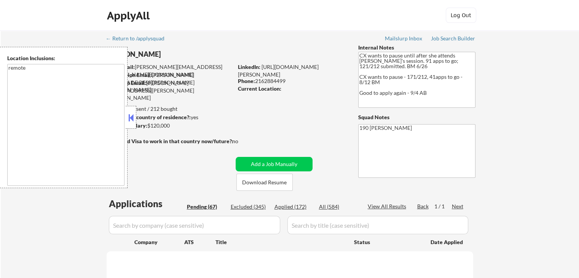
select select ""pending""
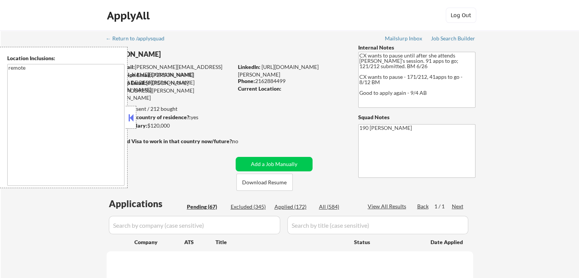
select select ""pending""
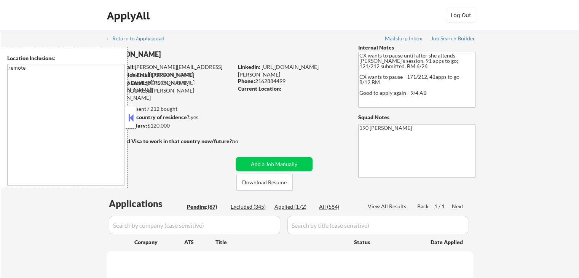
select select ""pending""
click at [128, 116] on button at bounding box center [131, 117] width 8 height 11
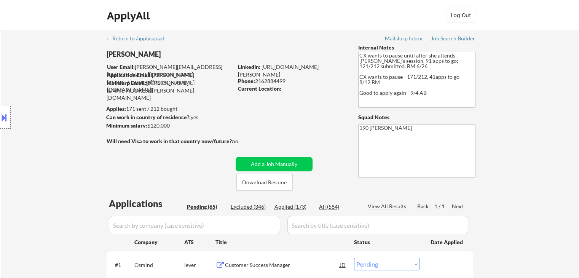
select select ""pending""
click at [293, 206] on div "Applied (173)" at bounding box center [294, 207] width 38 height 8
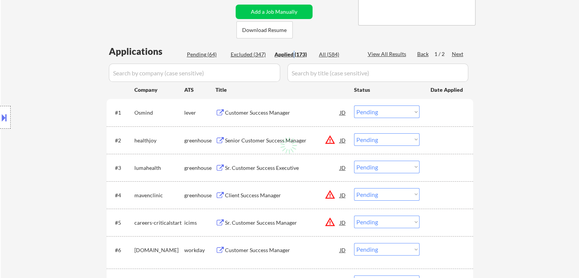
scroll to position [76, 0]
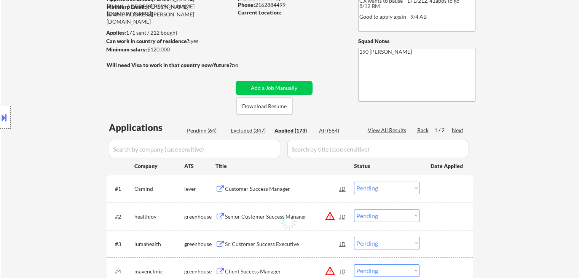
select select ""applied""
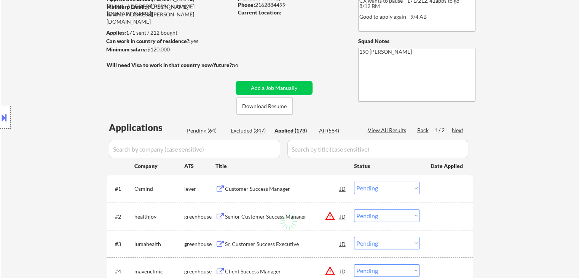
select select ""applied""
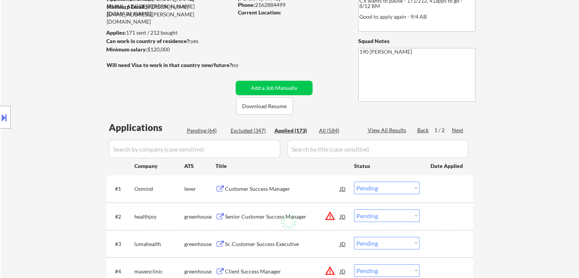
select select ""applied""
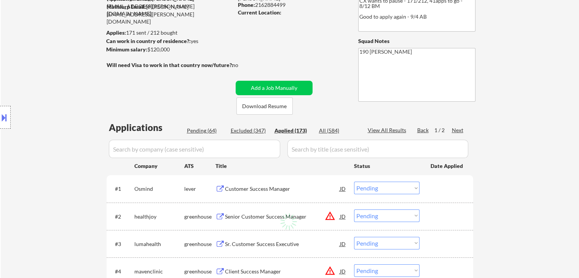
select select ""applied""
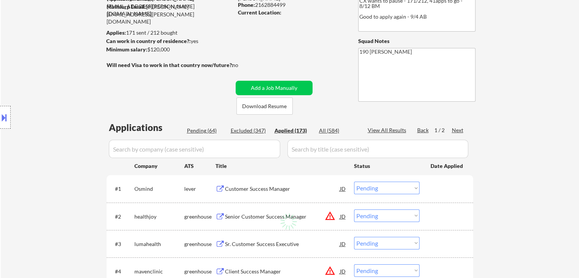
select select ""applied""
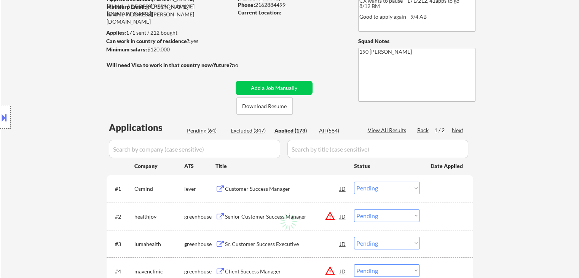
select select ""applied""
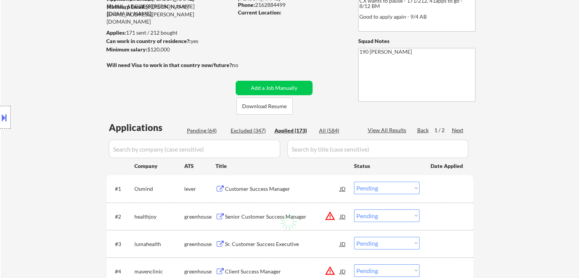
select select ""applied""
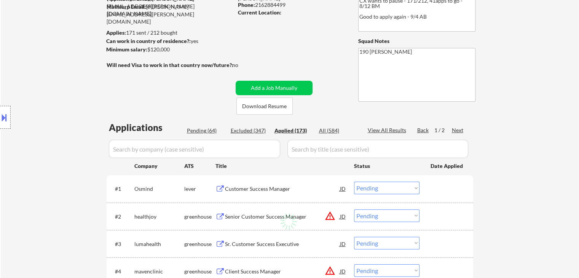
select select ""applied""
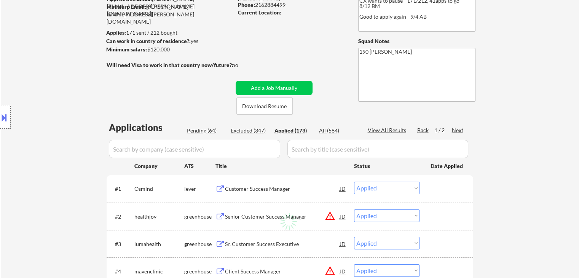
select select ""applied""
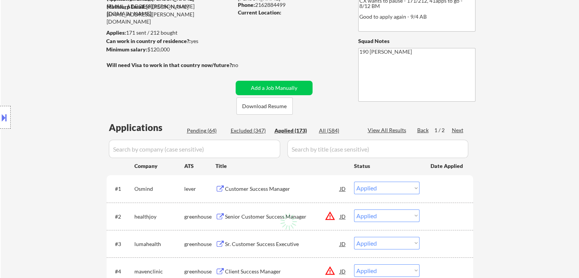
select select ""applied""
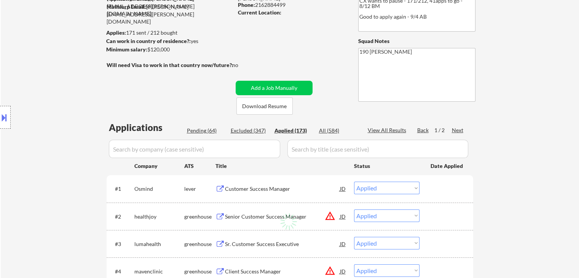
select select ""applied""
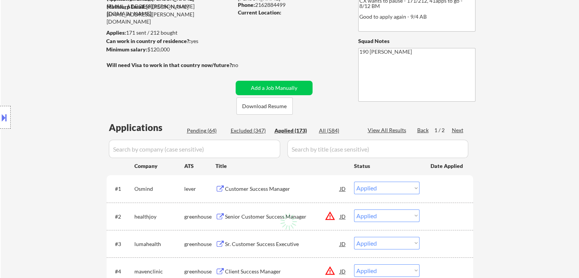
select select ""applied""
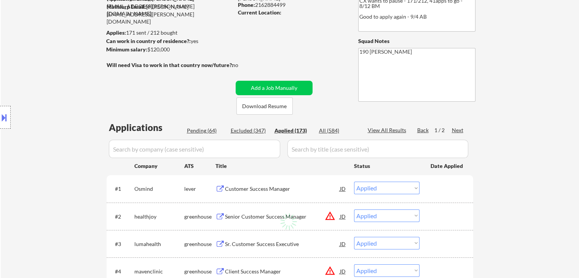
select select ""applied""
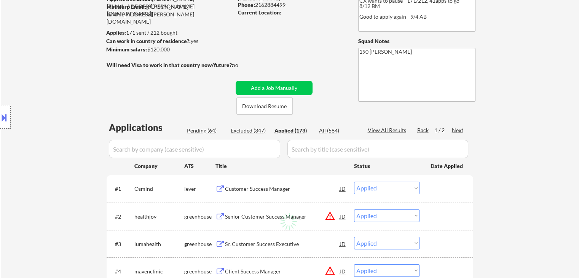
select select ""applied""
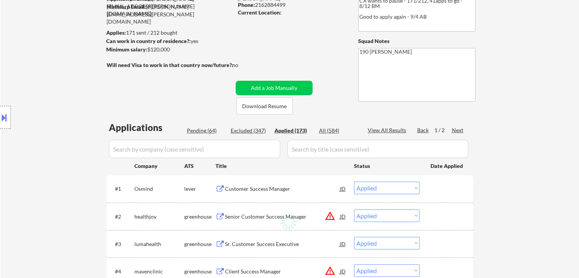
select select ""applied""
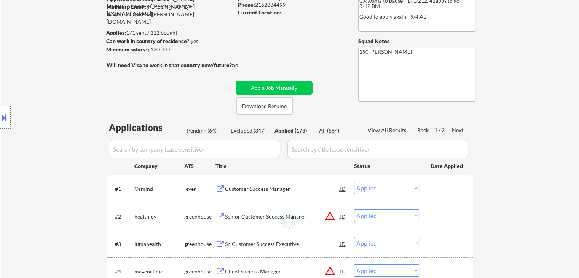
select select ""applied""
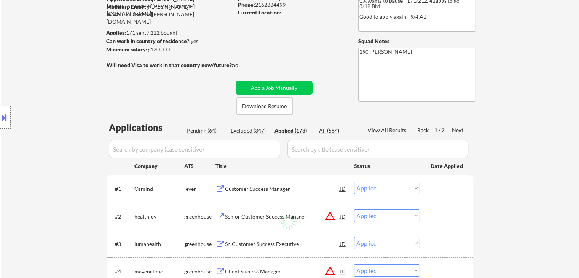
select select ""applied""
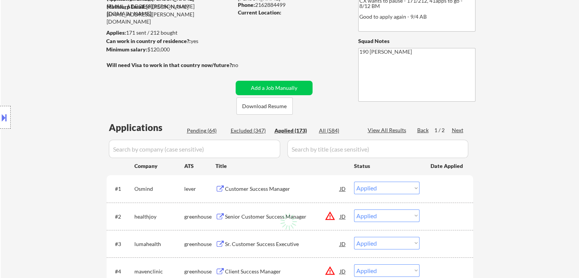
select select ""applied""
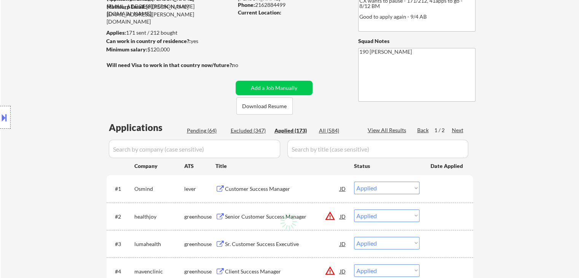
select select ""applied""
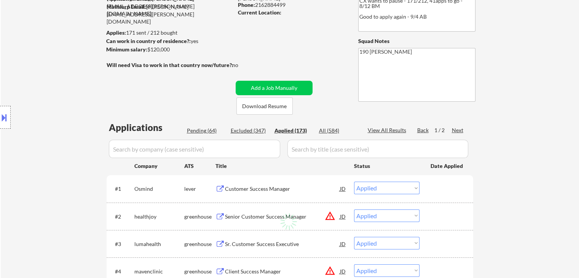
select select ""applied""
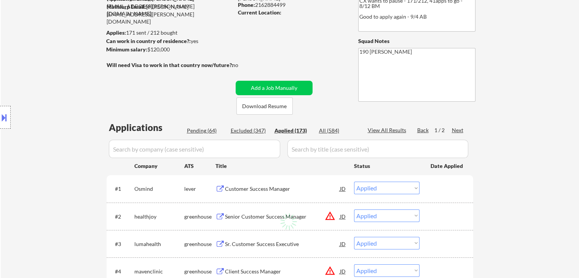
select select ""applied""
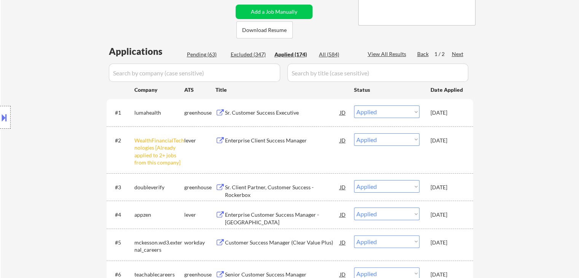
scroll to position [0, 0]
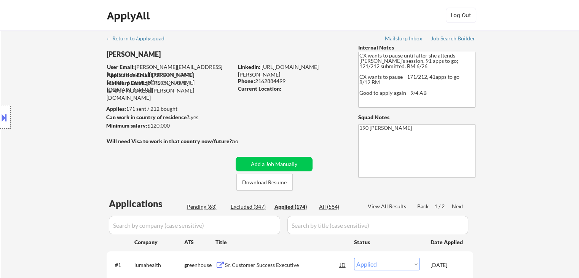
click at [140, 55] on div "[PERSON_NAME]" at bounding box center [185, 55] width 157 height 10
copy div "[PERSON_NAME]"
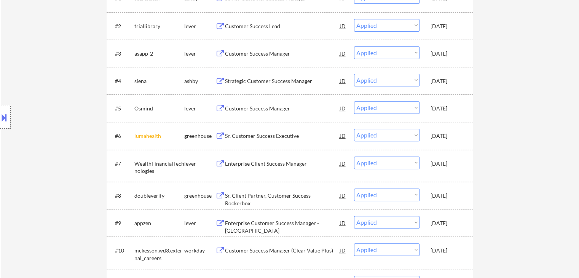
scroll to position [343, 0]
